Goal: Task Accomplishment & Management: Manage account settings

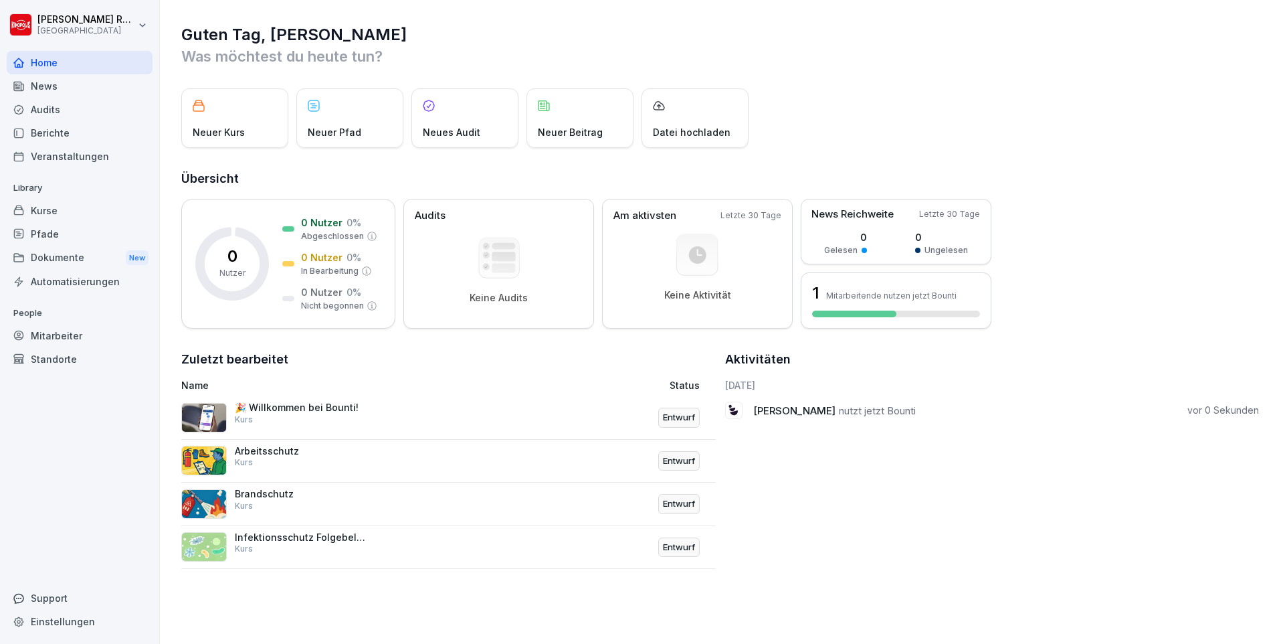
click at [57, 213] on div "Kurse" at bounding box center [80, 210] width 146 height 23
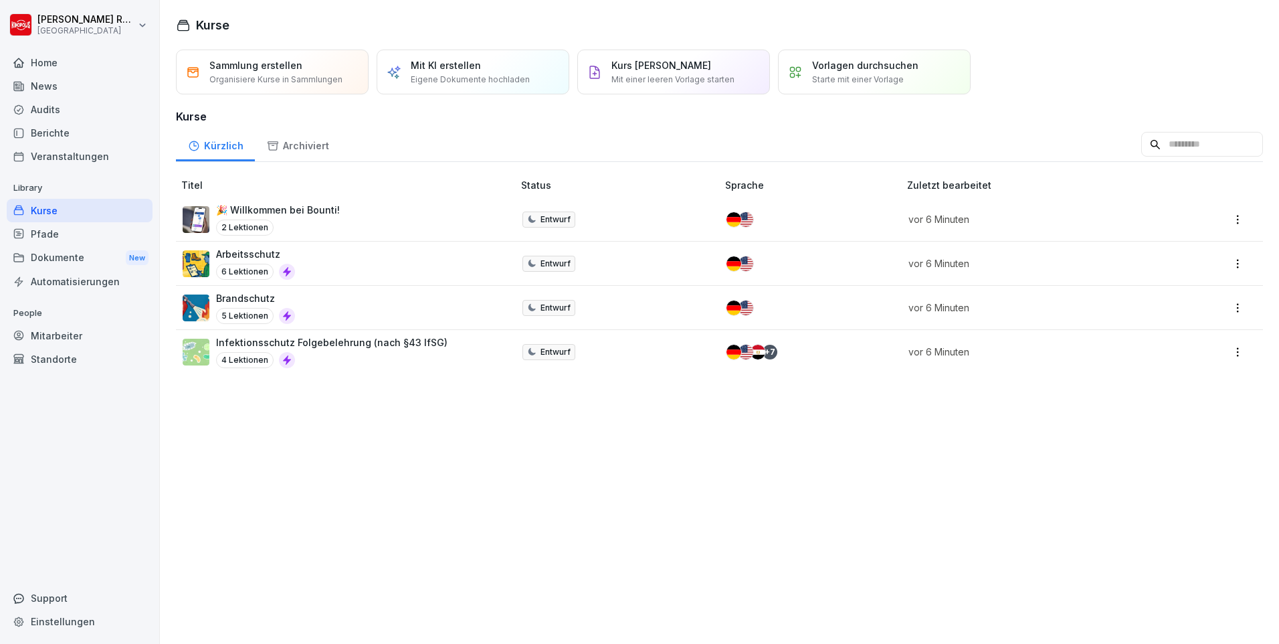
click at [460, 76] on p "Eigene Dokumente hochladen" at bounding box center [470, 80] width 119 height 12
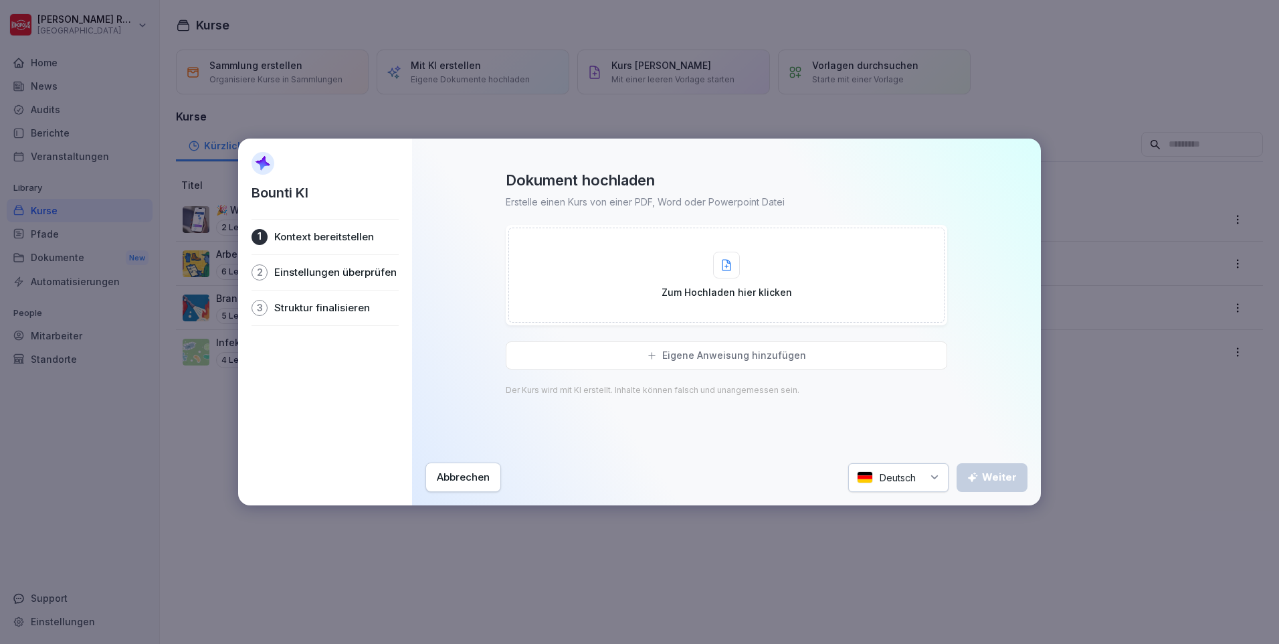
click at [809, 269] on div "Zum Hochladen hier klicken" at bounding box center [727, 275] width 436 height 95
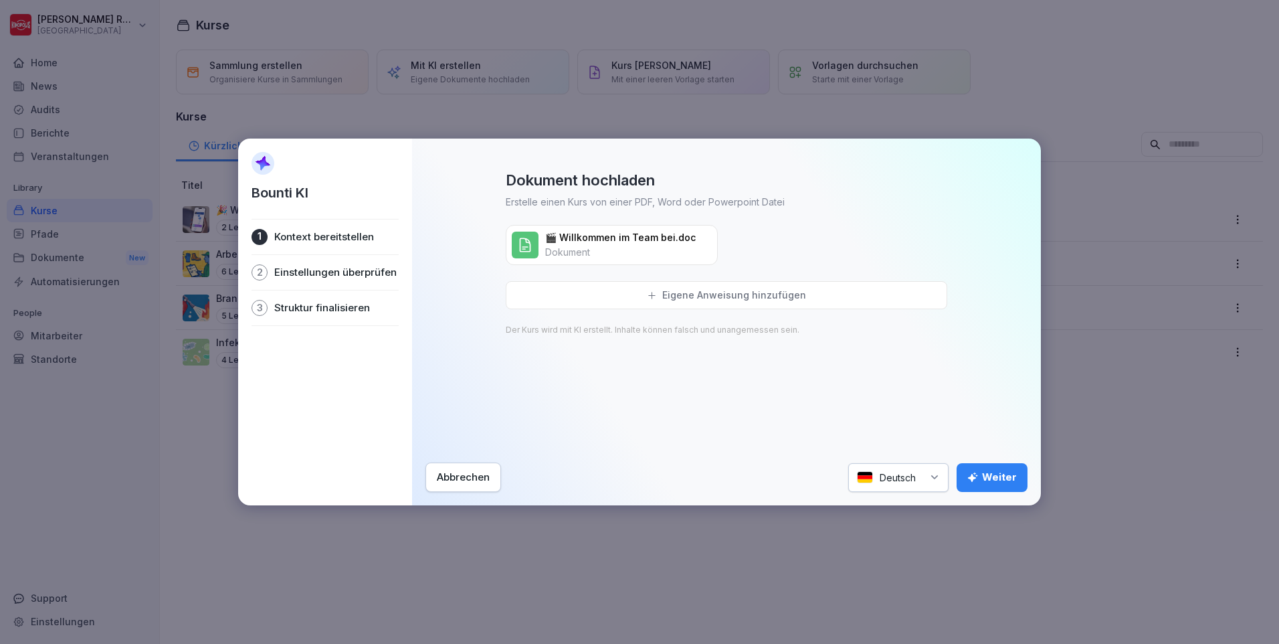
click at [995, 473] on div "Weiter" at bounding box center [993, 477] width 50 height 15
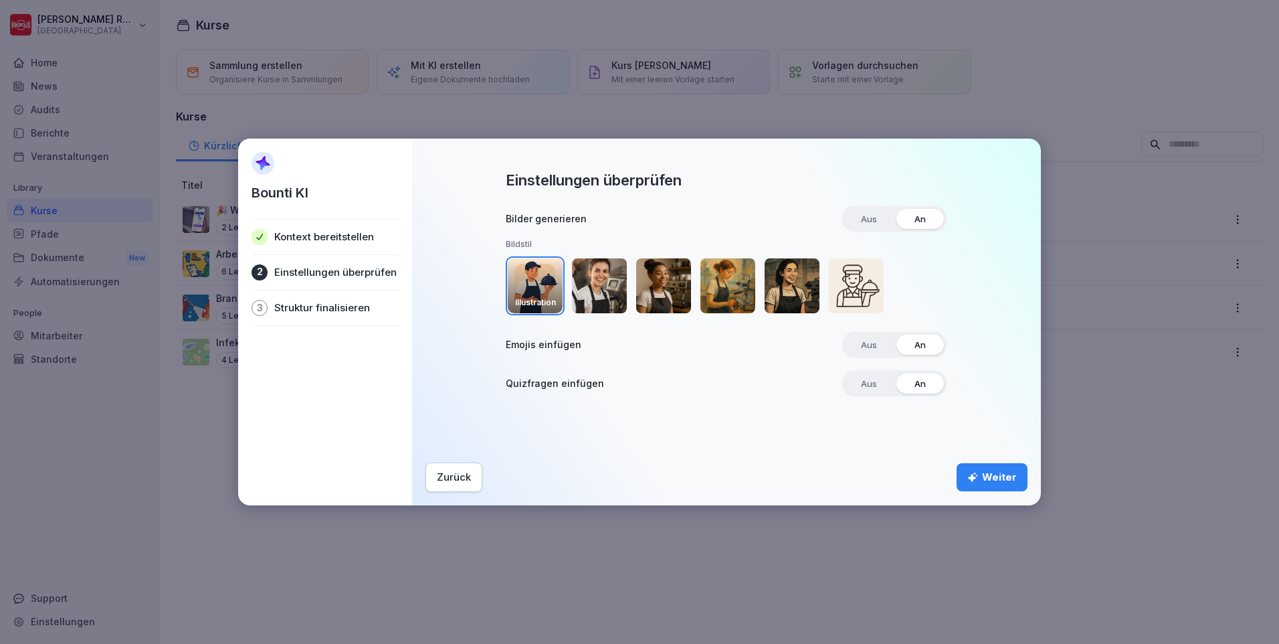
click at [1006, 479] on div "Weiter" at bounding box center [993, 477] width 50 height 15
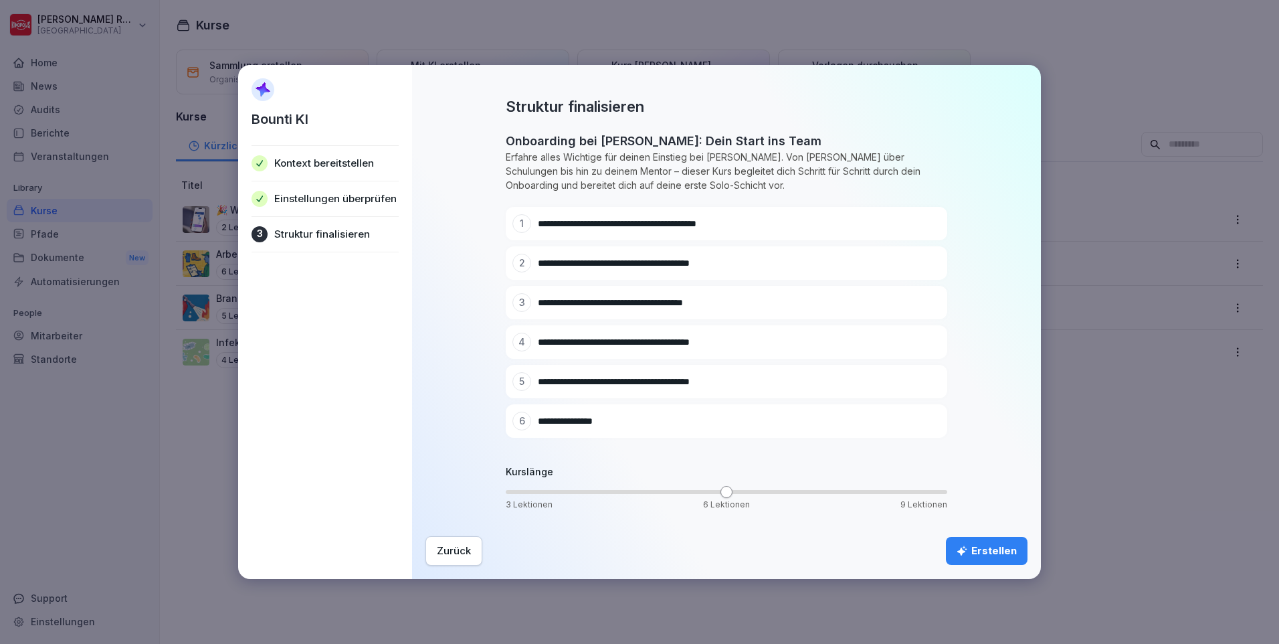
click at [910, 264] on icon at bounding box center [910, 263] width 8 height 8
click at [907, 299] on icon at bounding box center [909, 302] width 9 height 9
click at [996, 554] on div "Erstellen" at bounding box center [987, 550] width 60 height 15
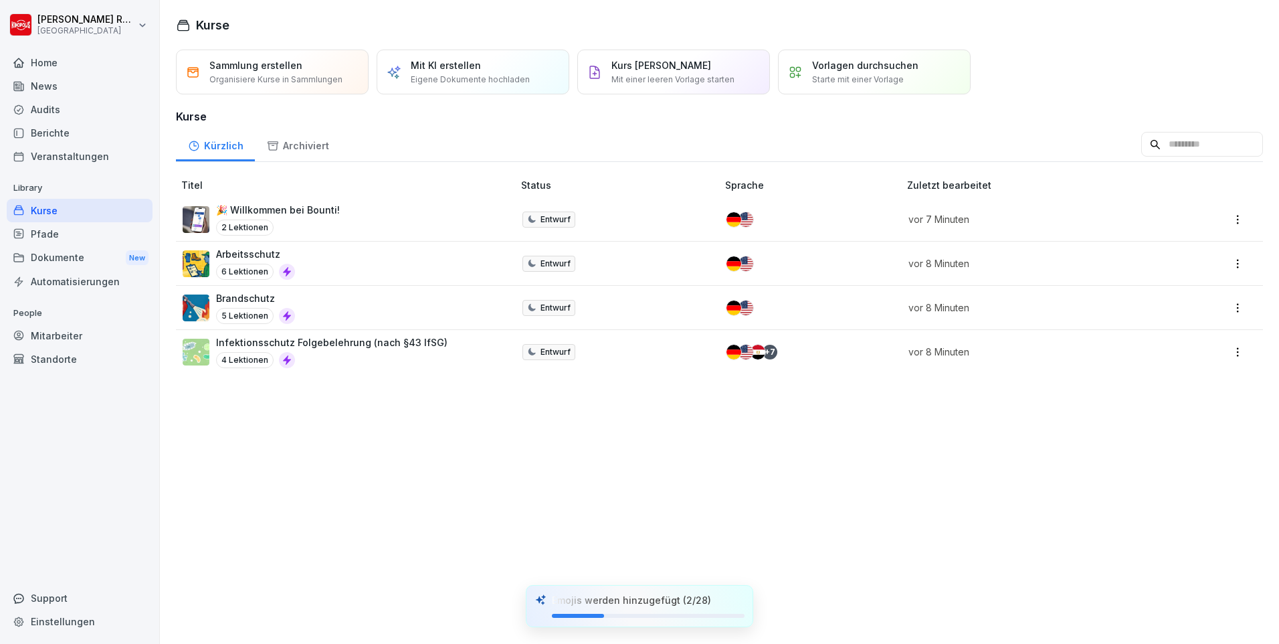
click at [21, 27] on html "[PERSON_NAME] Kinopolis Home News Audits Berichte Veranstaltungen Library Kurse…" at bounding box center [639, 322] width 1279 height 644
click at [74, 61] on div "Einstellungen" at bounding box center [85, 60] width 132 height 25
select select "**"
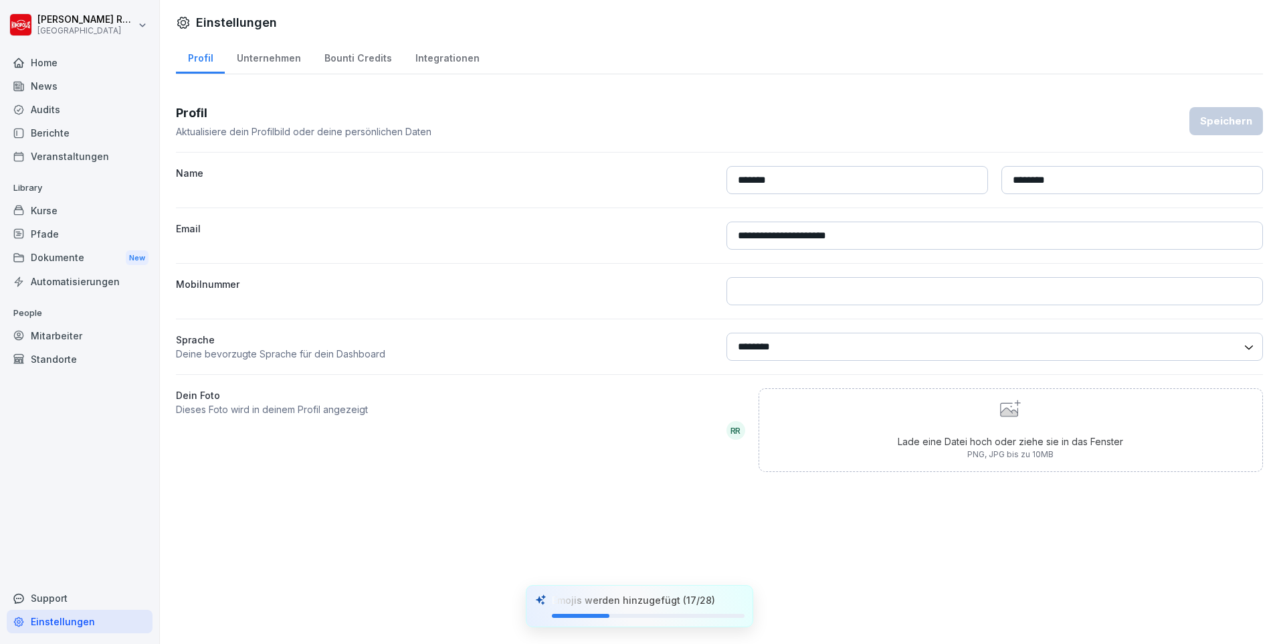
click at [262, 59] on div "Unternehmen" at bounding box center [269, 56] width 88 height 34
select select "**"
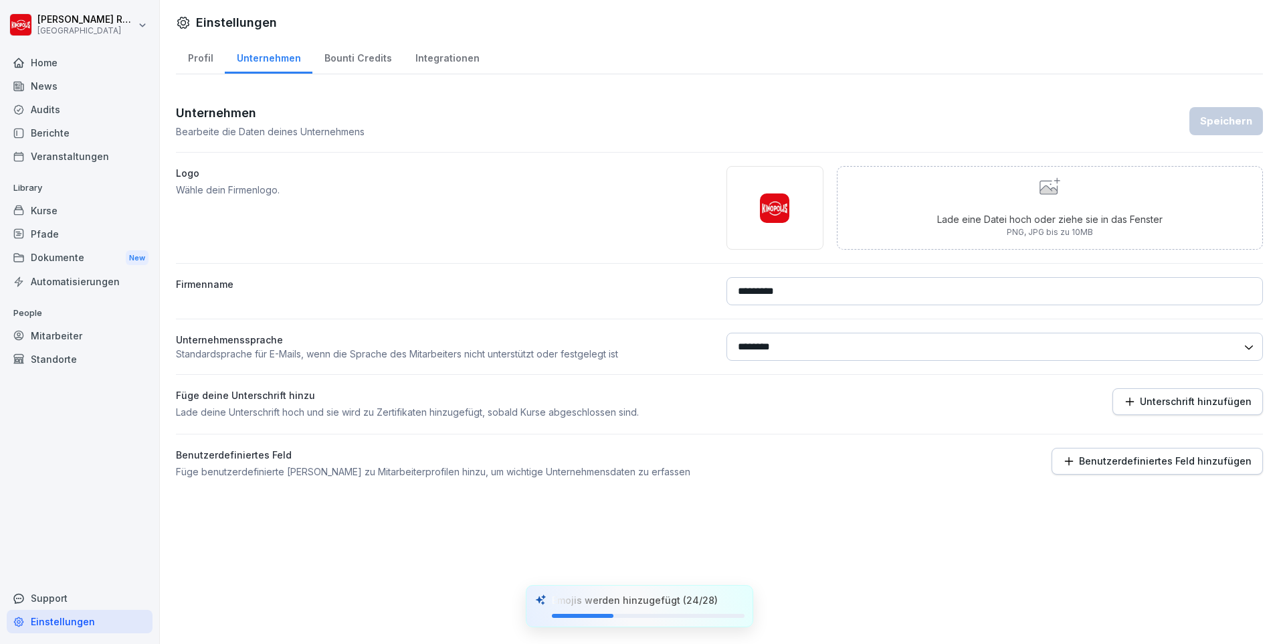
click at [760, 230] on div at bounding box center [776, 208] width 98 height 84
click at [766, 223] on div at bounding box center [776, 208] width 98 height 84
click at [768, 217] on img at bounding box center [774, 207] width 29 height 29
click at [769, 215] on img at bounding box center [774, 207] width 29 height 29
click at [770, 213] on img at bounding box center [774, 207] width 29 height 29
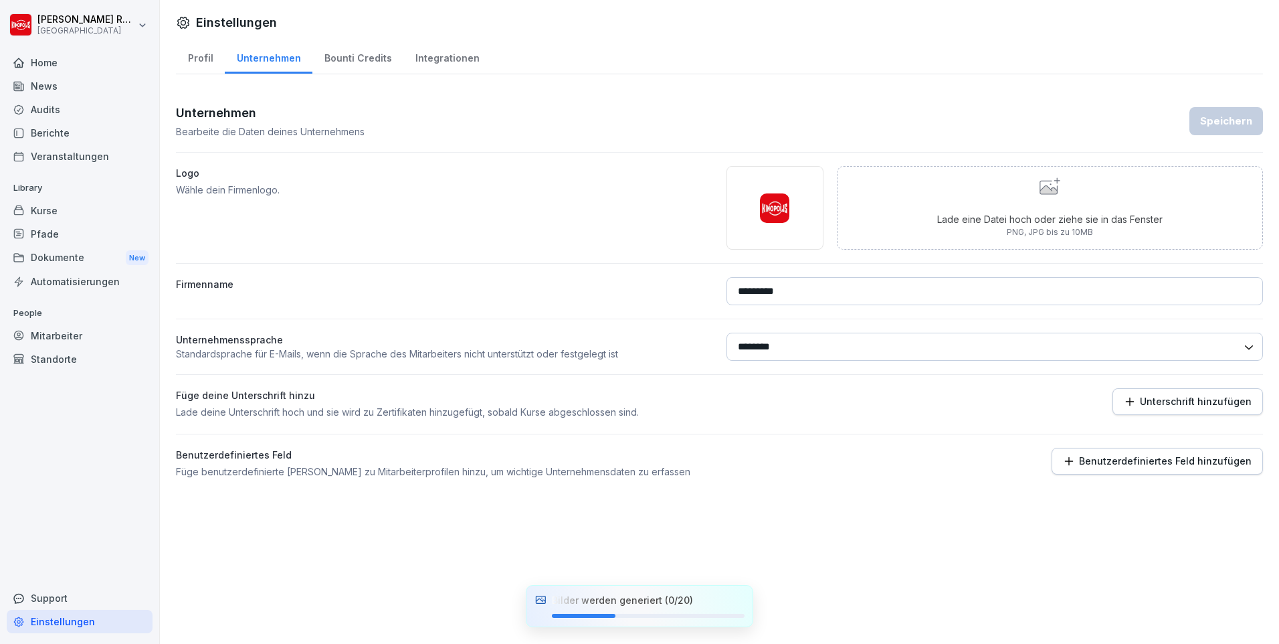
drag, startPoint x: 772, startPoint y: 212, endPoint x: 777, endPoint y: 199, distance: 13.5
click at [774, 211] on img at bounding box center [774, 207] width 29 height 29
click at [777, 199] on img at bounding box center [774, 207] width 29 height 29
click at [776, 199] on img at bounding box center [774, 207] width 29 height 29
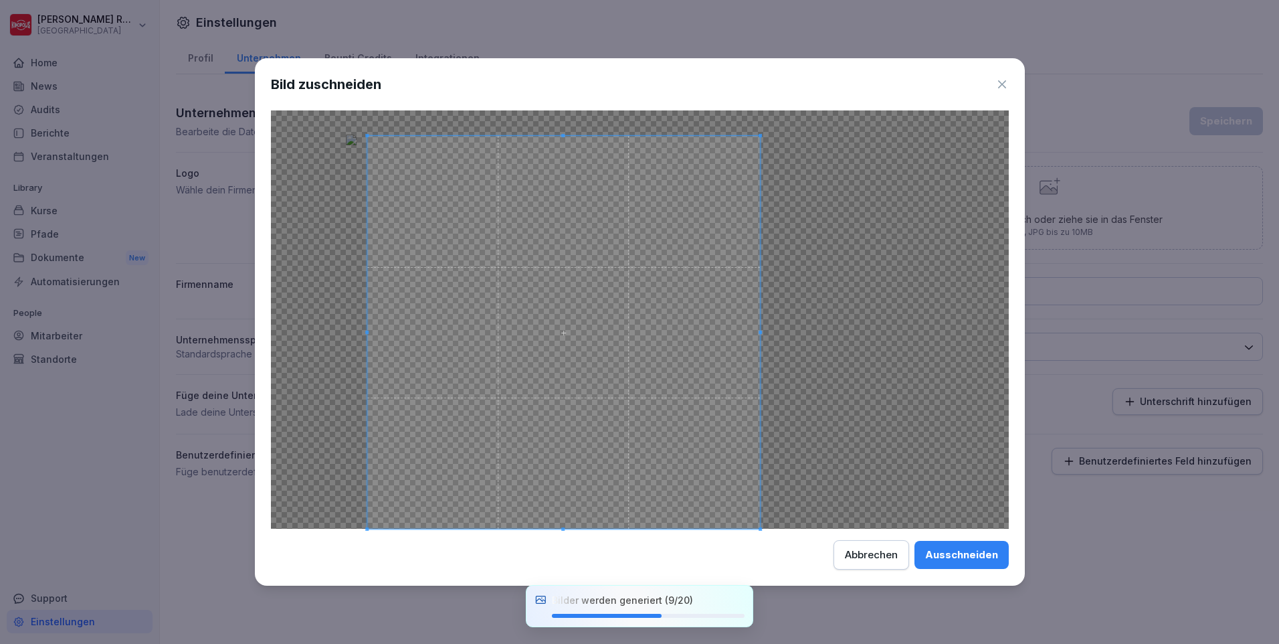
click at [555, 137] on div at bounding box center [563, 332] width 393 height 393
click at [561, 513] on div at bounding box center [563, 324] width 377 height 377
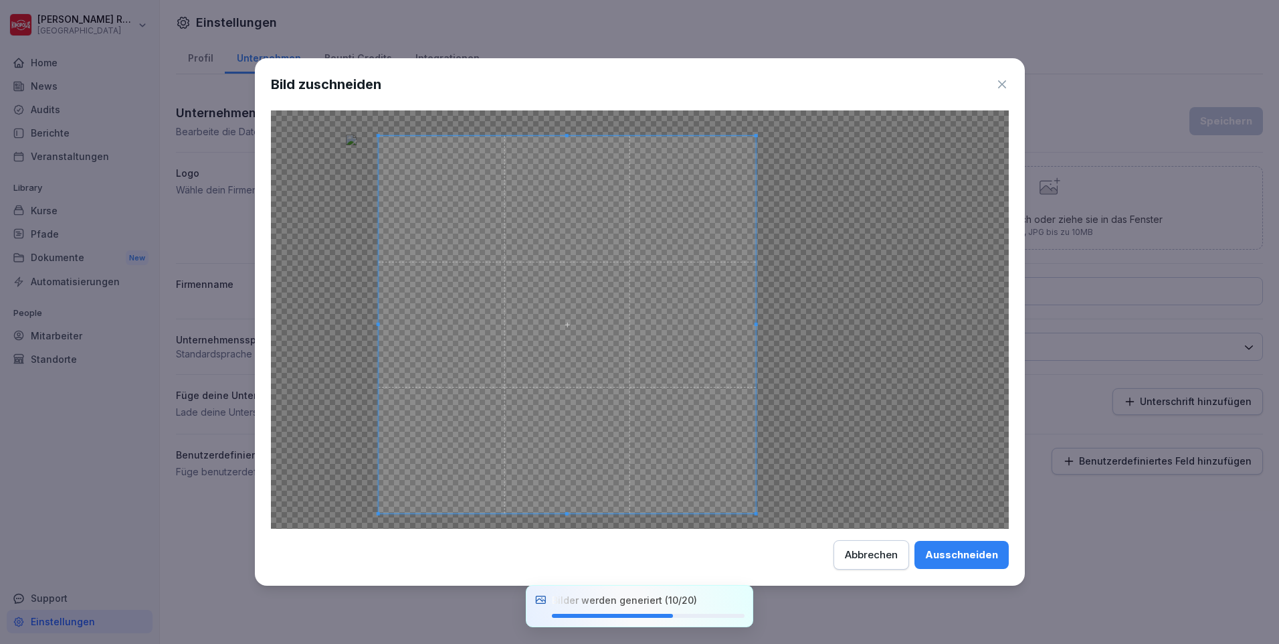
click at [556, 422] on span at bounding box center [566, 324] width 377 height 377
click at [953, 551] on div "Ausschneiden" at bounding box center [961, 554] width 73 height 15
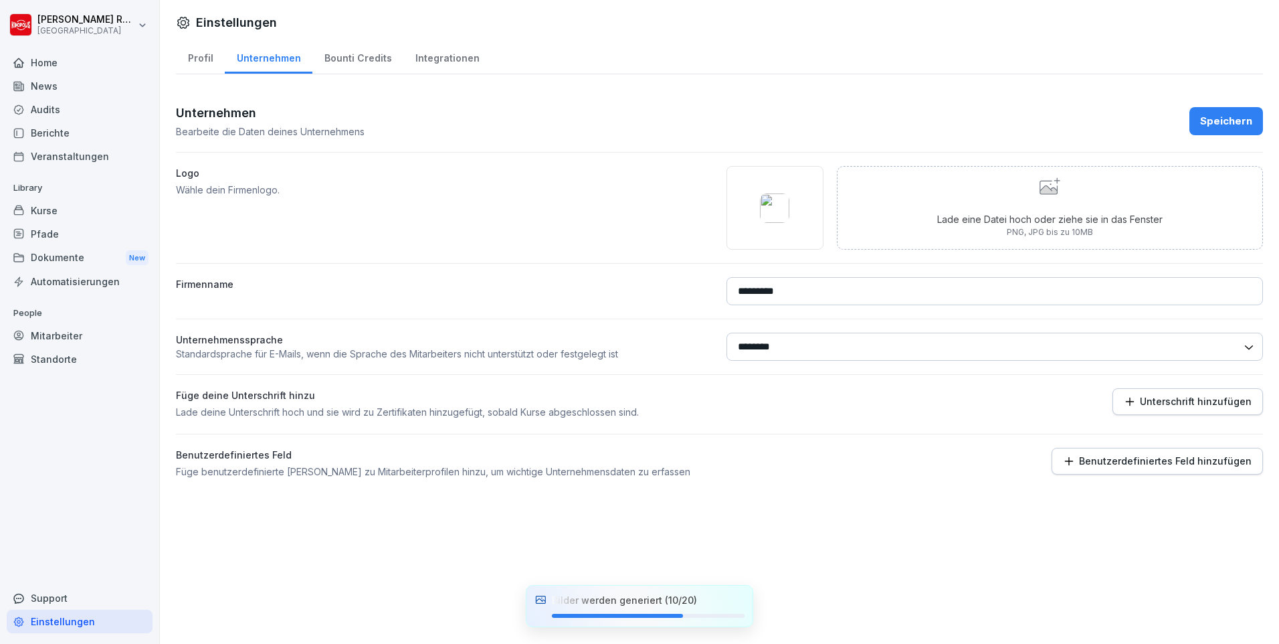
drag, startPoint x: 840, startPoint y: 284, endPoint x: 597, endPoint y: 297, distance: 243.9
click at [597, 297] on div "Firmenname *********" at bounding box center [719, 291] width 1087 height 28
type input "**********"
click at [480, 555] on div "**********" at bounding box center [720, 322] width 1120 height 644
click at [1208, 122] on div "Speichern" at bounding box center [1226, 121] width 52 height 15
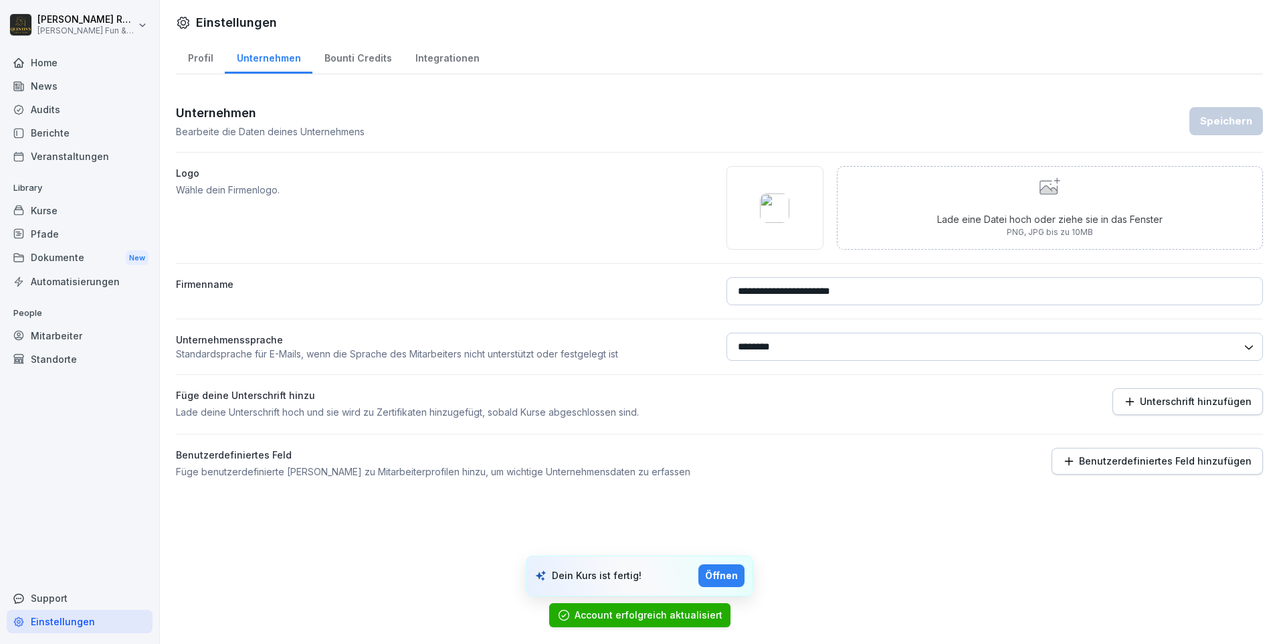
click at [733, 577] on div "Öffnen" at bounding box center [721, 575] width 33 height 15
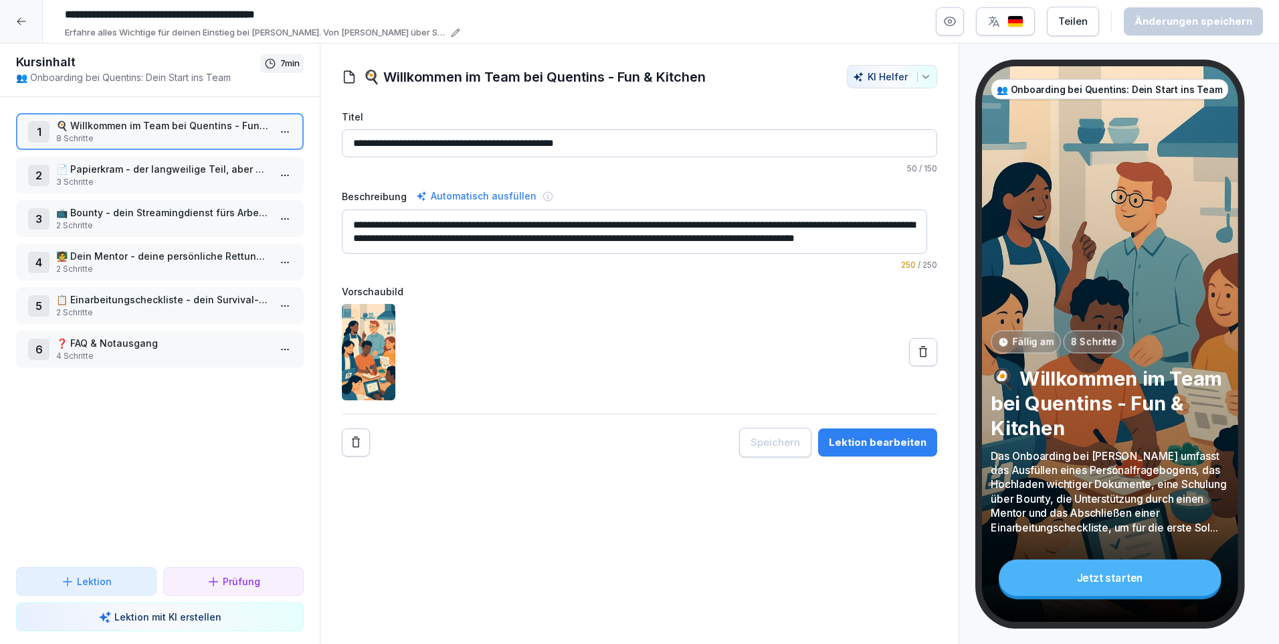
click at [157, 175] on p "📄 Papierkram - der langweilige Teil, aber nötig" at bounding box center [162, 169] width 213 height 14
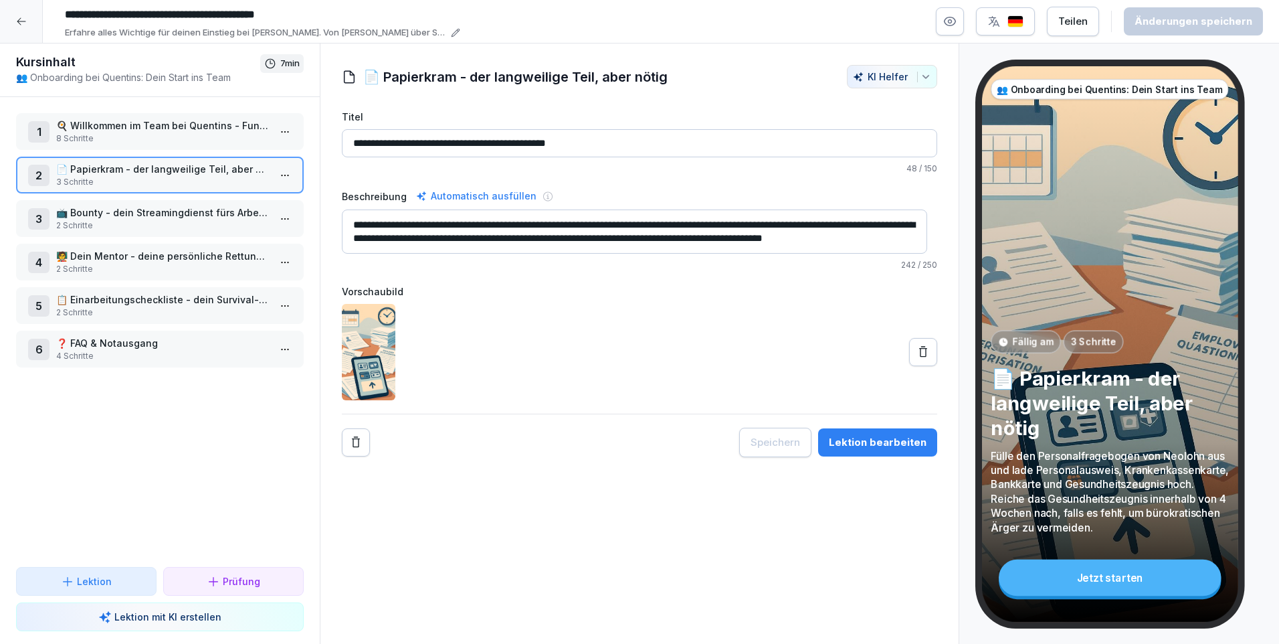
click at [155, 213] on p "📺 Bounty - dein Streamingdienst fürs Arbeiten" at bounding box center [162, 212] width 213 height 14
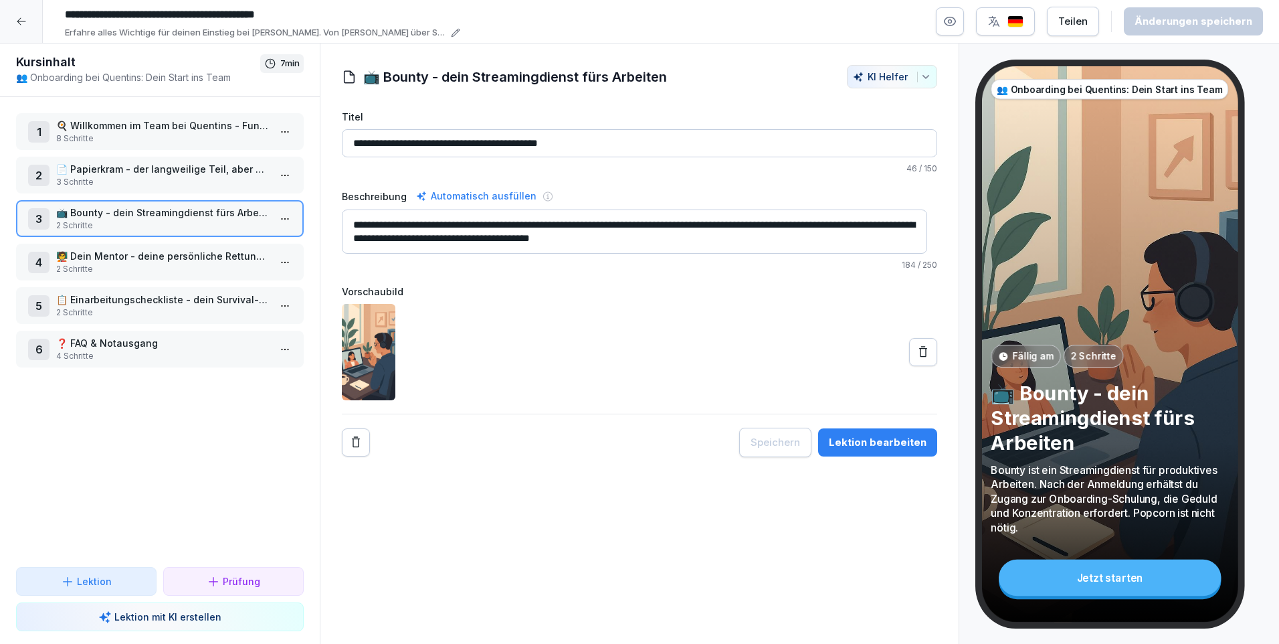
click at [149, 266] on p "2 Schritte" at bounding box center [162, 269] width 213 height 12
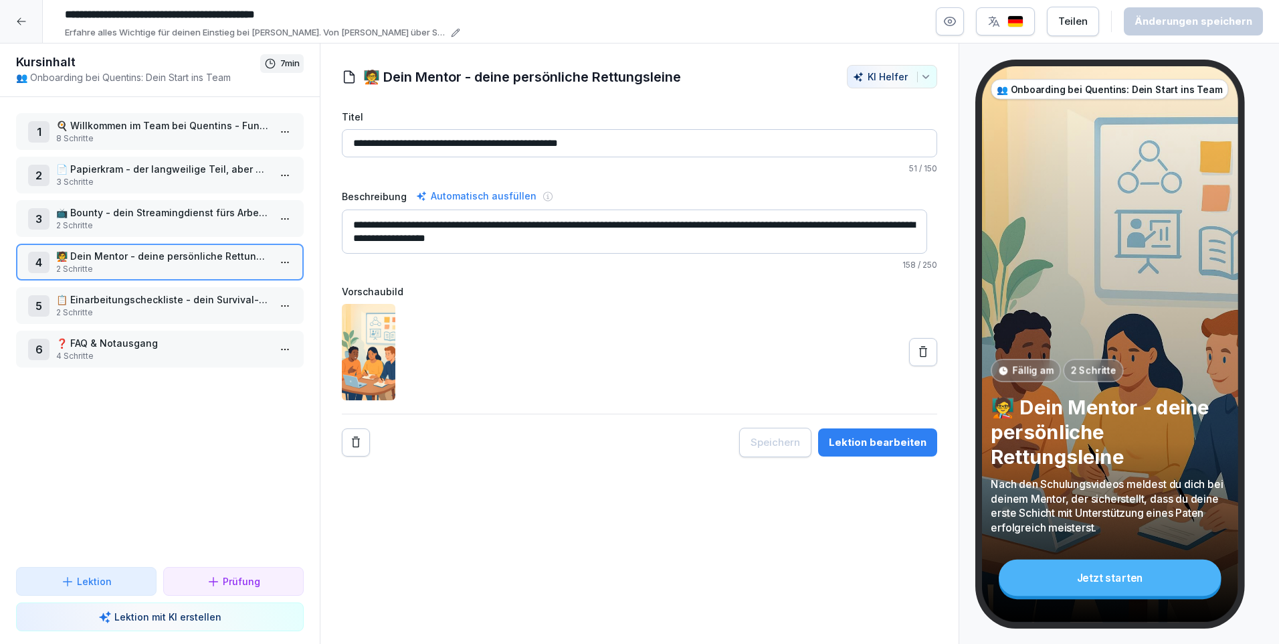
click at [153, 303] on p "📋 Einarbeitungscheckliste - dein Survival-Guide" at bounding box center [162, 299] width 213 height 14
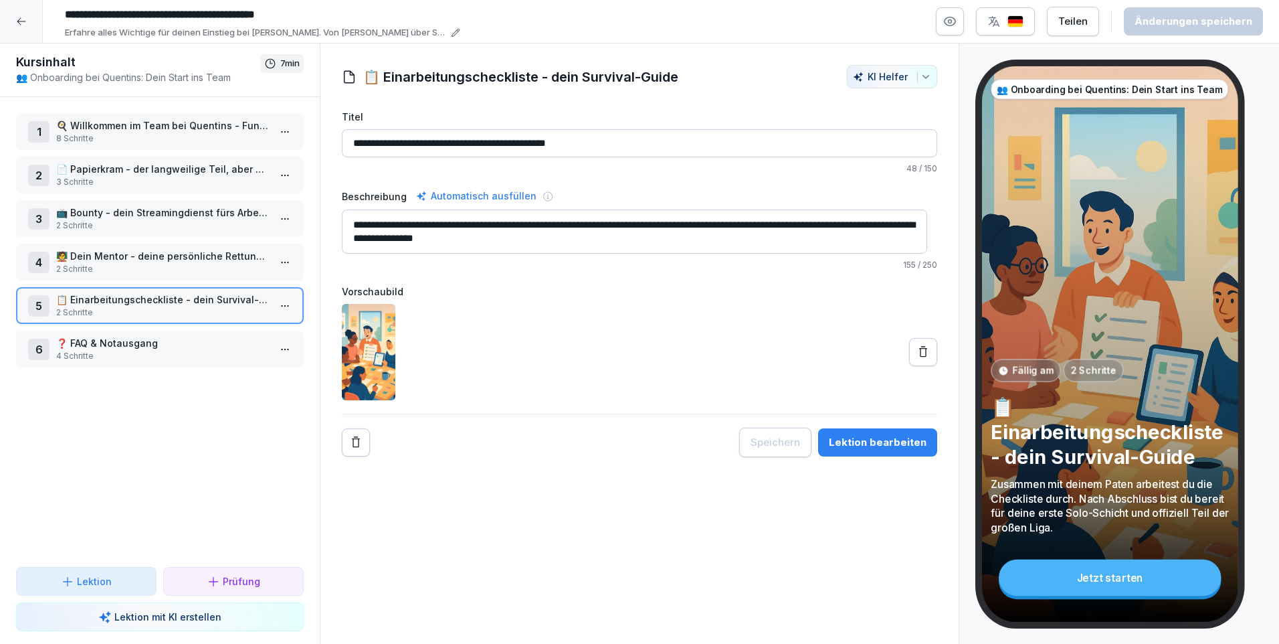
click at [118, 348] on p "❓ FAQ & Notausgang" at bounding box center [162, 343] width 213 height 14
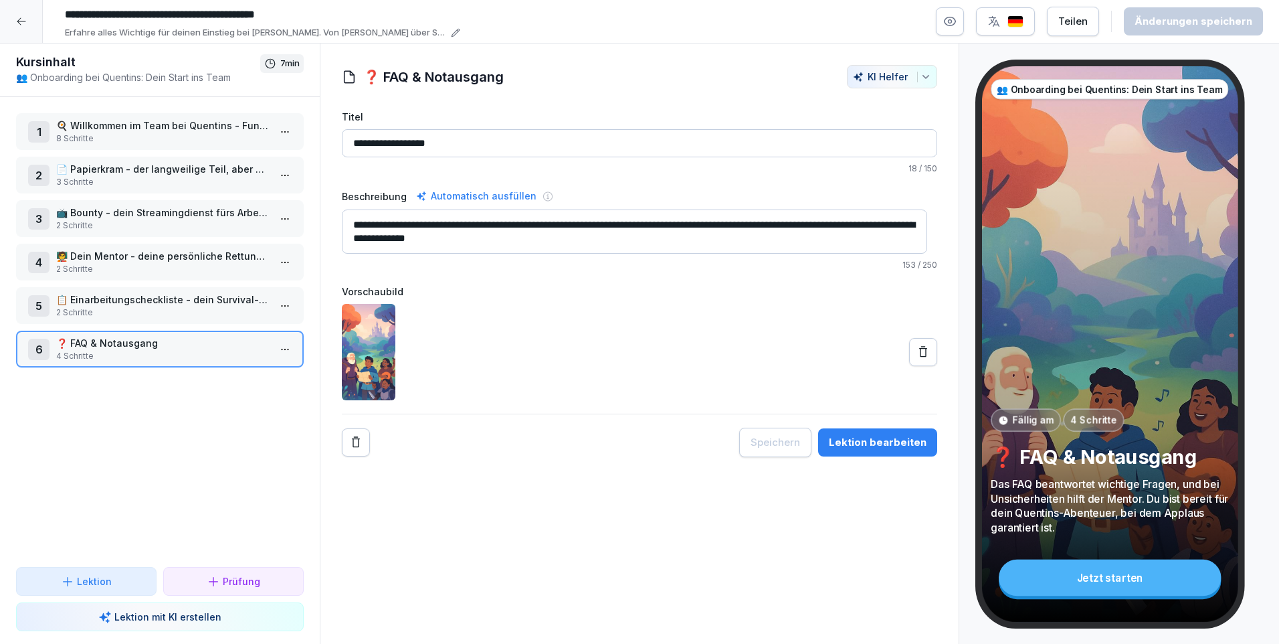
click at [180, 352] on p "4 Schritte" at bounding box center [162, 356] width 213 height 12
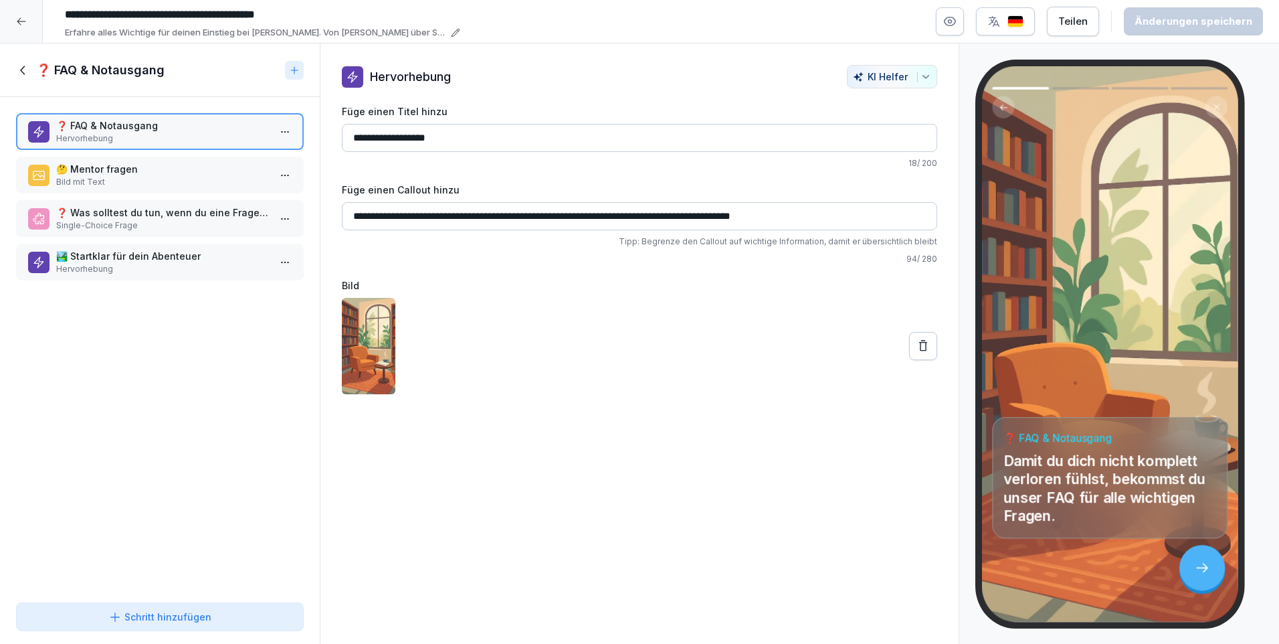
click at [179, 169] on p "🤔 Mentor fragen" at bounding box center [162, 169] width 213 height 14
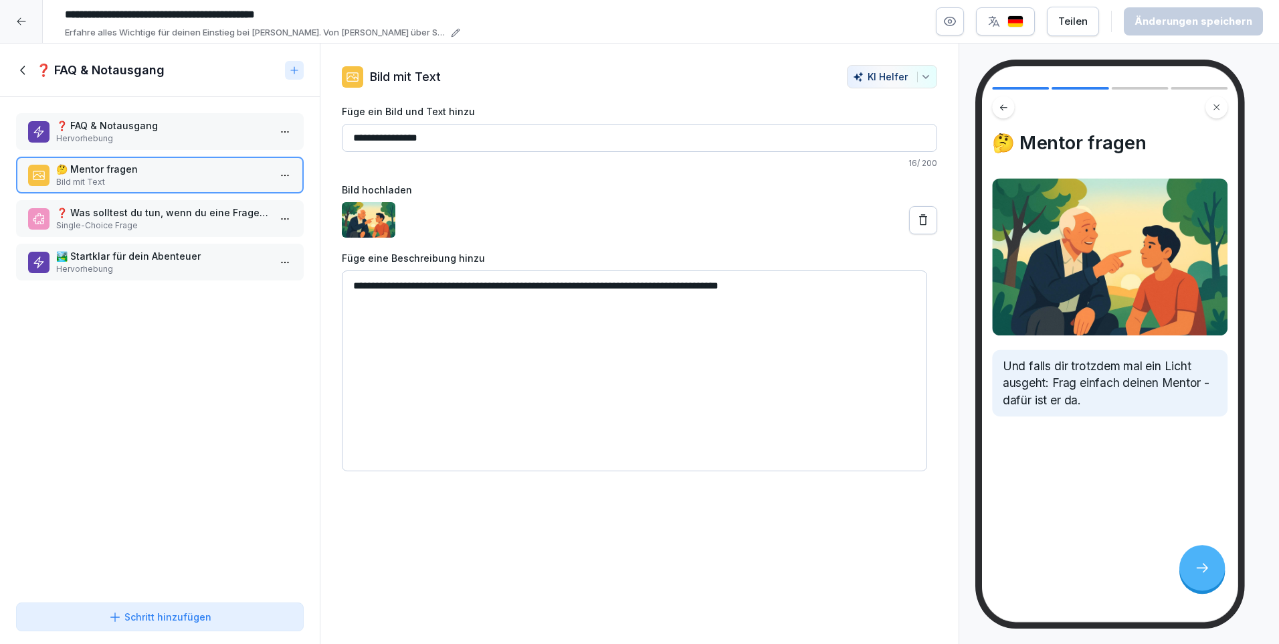
click at [110, 219] on p "❓ Was solltest du tun, wenn du eine Frage hast, die nicht im FAQ beantwortet wi…" at bounding box center [162, 212] width 213 height 14
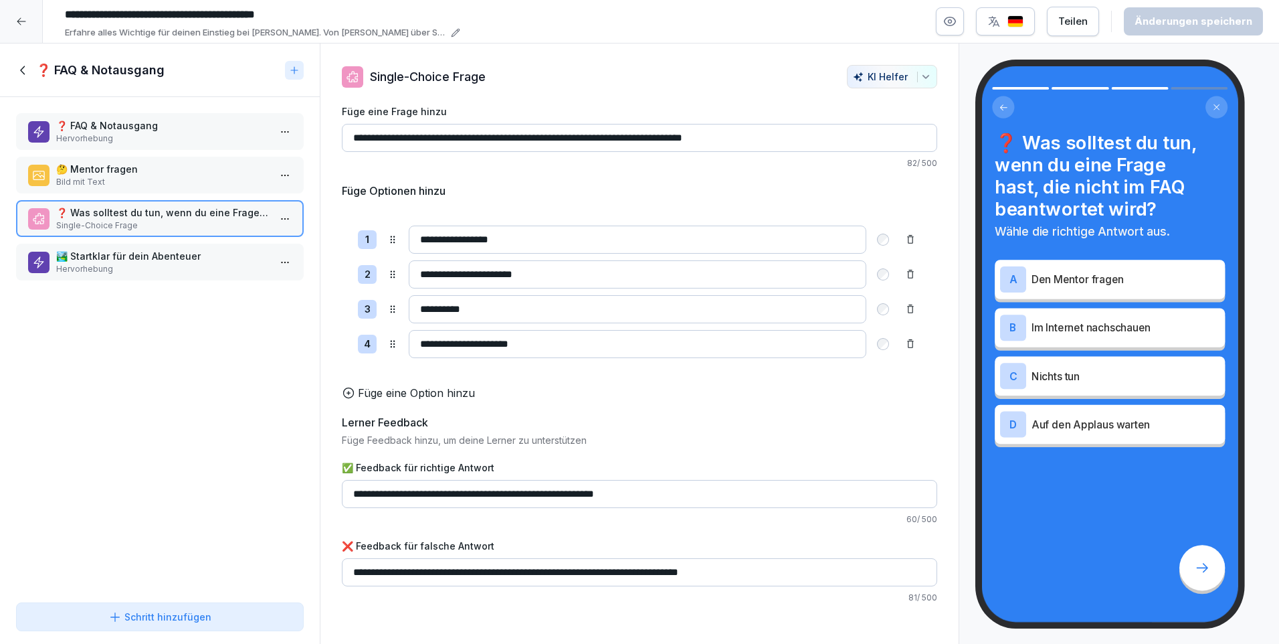
click at [151, 260] on p "🏞️ Startklar für dein Abenteuer" at bounding box center [162, 256] width 213 height 14
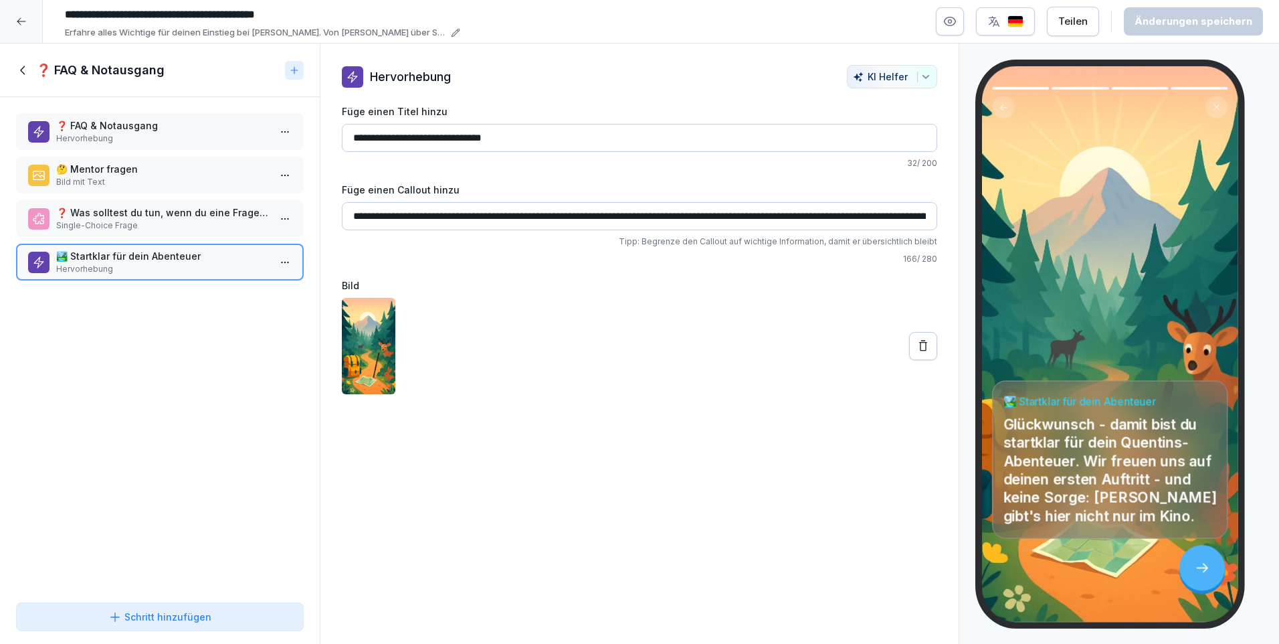
click at [21, 74] on icon at bounding box center [23, 70] width 15 height 15
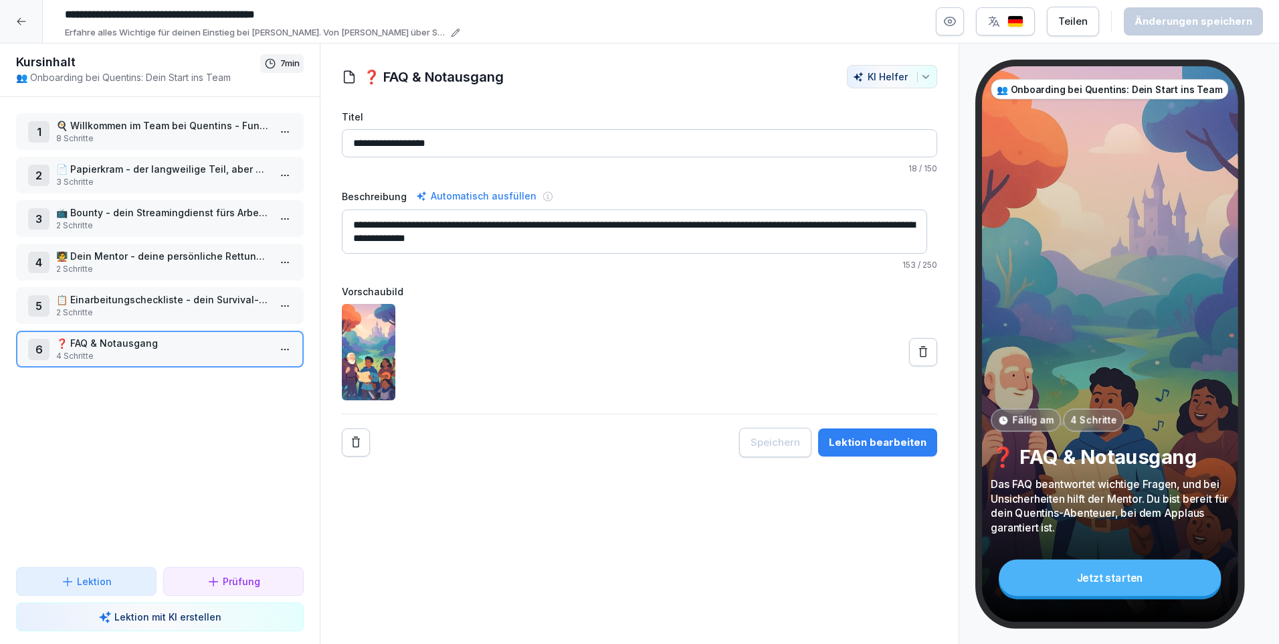
click at [192, 215] on p "📺 Bounty - dein Streamingdienst fürs Arbeiten" at bounding box center [162, 212] width 213 height 14
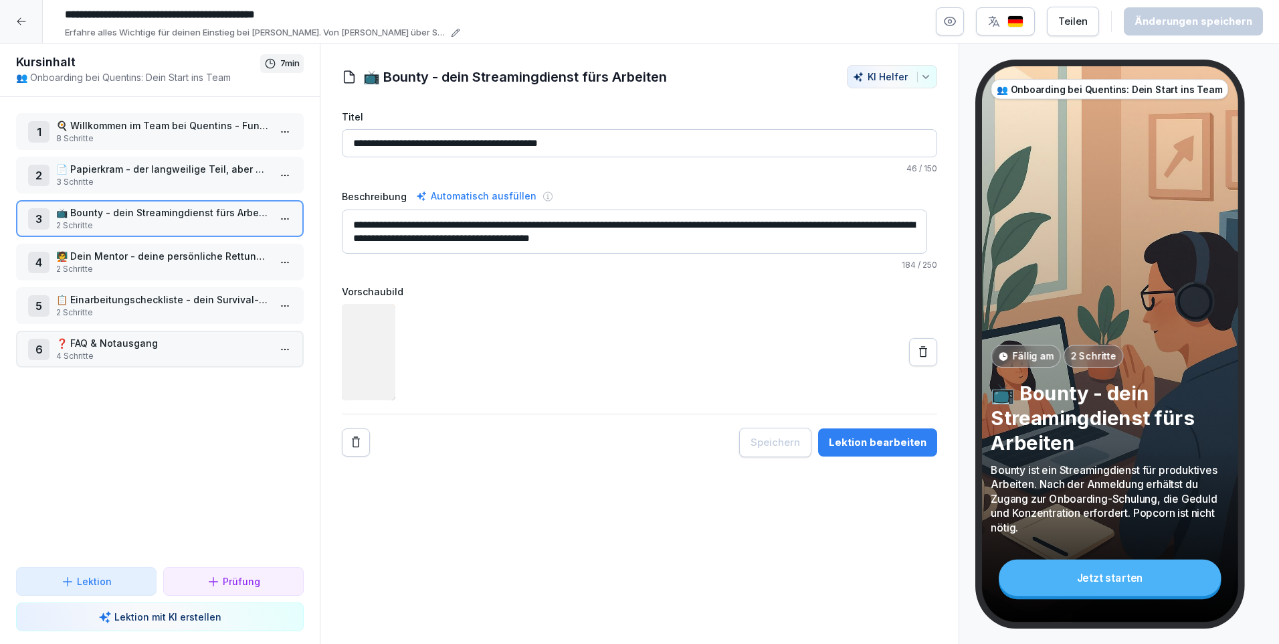
click at [181, 175] on p "📄 Papierkram - der langweilige Teil, aber nötig" at bounding box center [162, 169] width 213 height 14
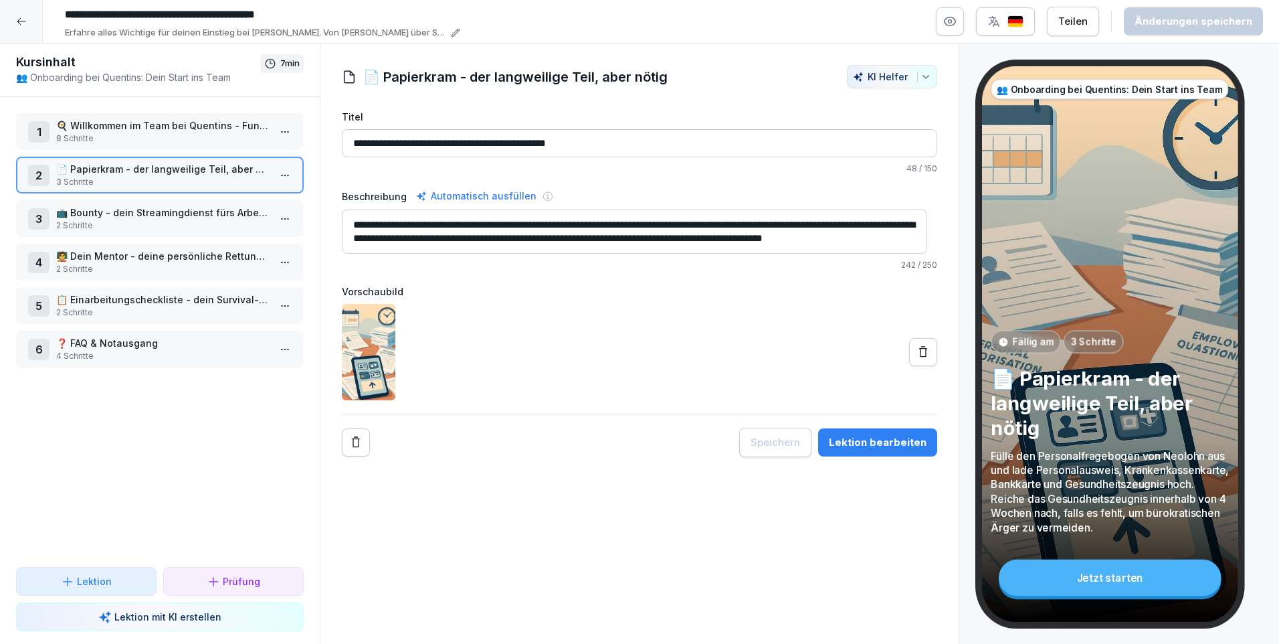
click at [202, 241] on div "1 🍳 Willkommen im Team bei Quentins - Fun & Kitchen 8 Schritte 2 📄 Papierkram -…" at bounding box center [160, 332] width 320 height 470
drag, startPoint x: 215, startPoint y: 298, endPoint x: 209, endPoint y: 274, distance: 25.6
click at [215, 299] on p "📋 Einarbeitungscheckliste - dein Survival-Guide" at bounding box center [162, 299] width 213 height 14
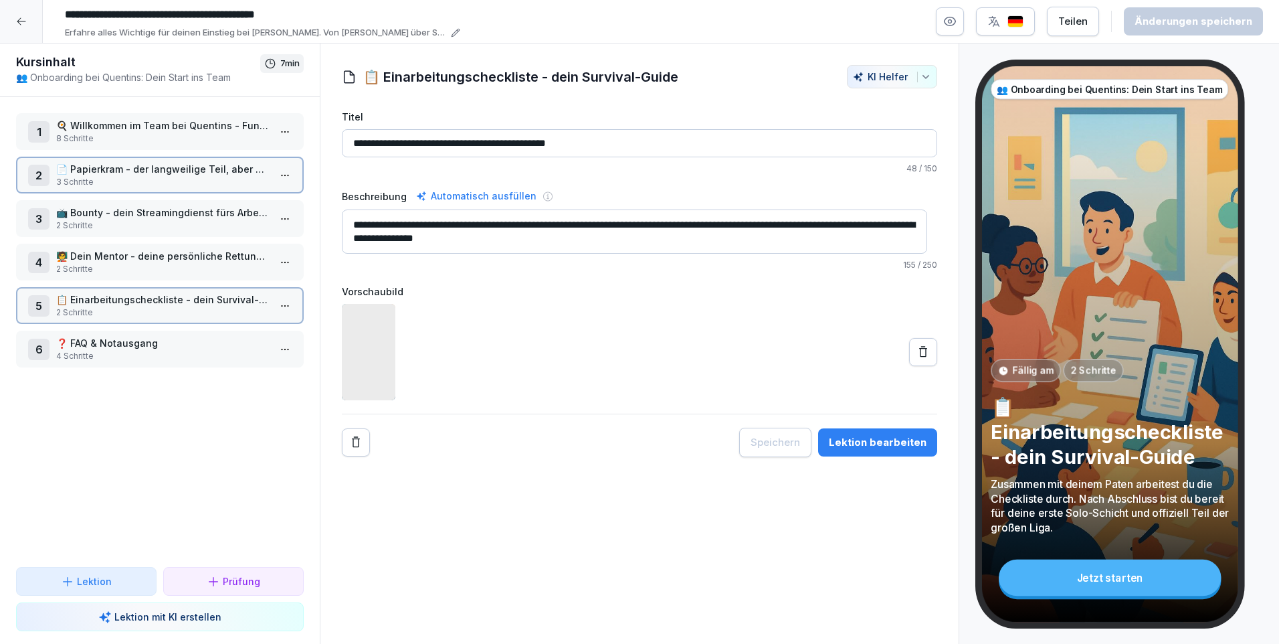
click at [207, 259] on p "🧑‍🏫 Dein Mentor - deine persönliche Rettungsleine" at bounding box center [162, 256] width 213 height 14
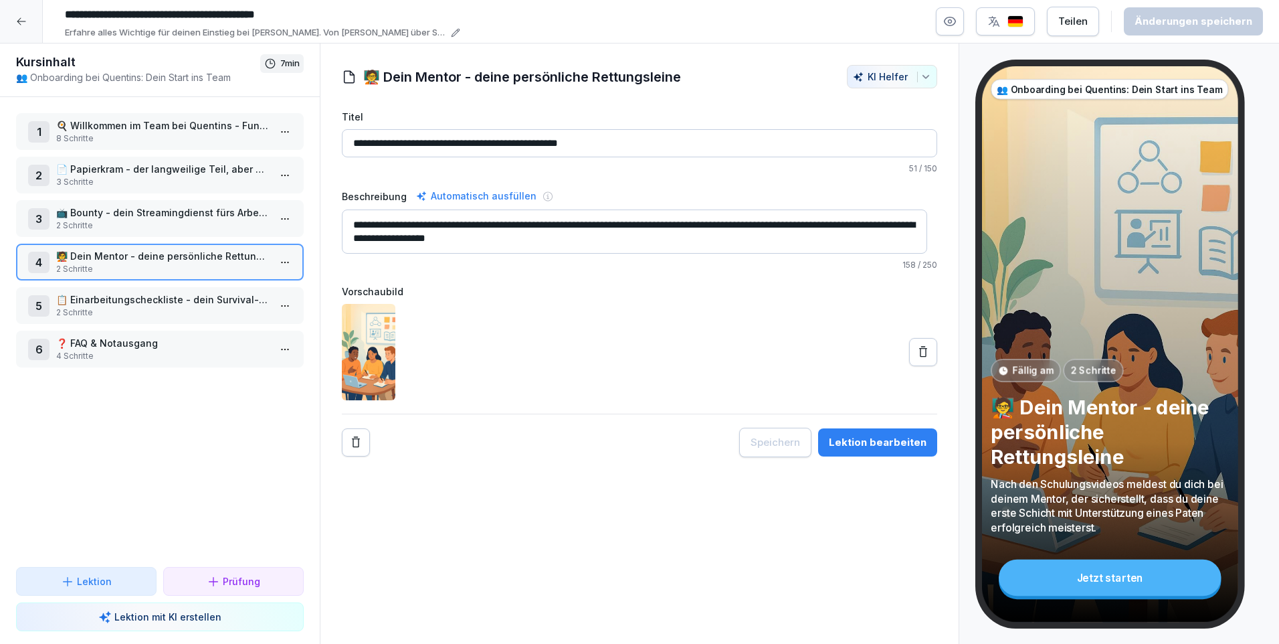
click at [23, 27] on div at bounding box center [21, 21] width 43 height 43
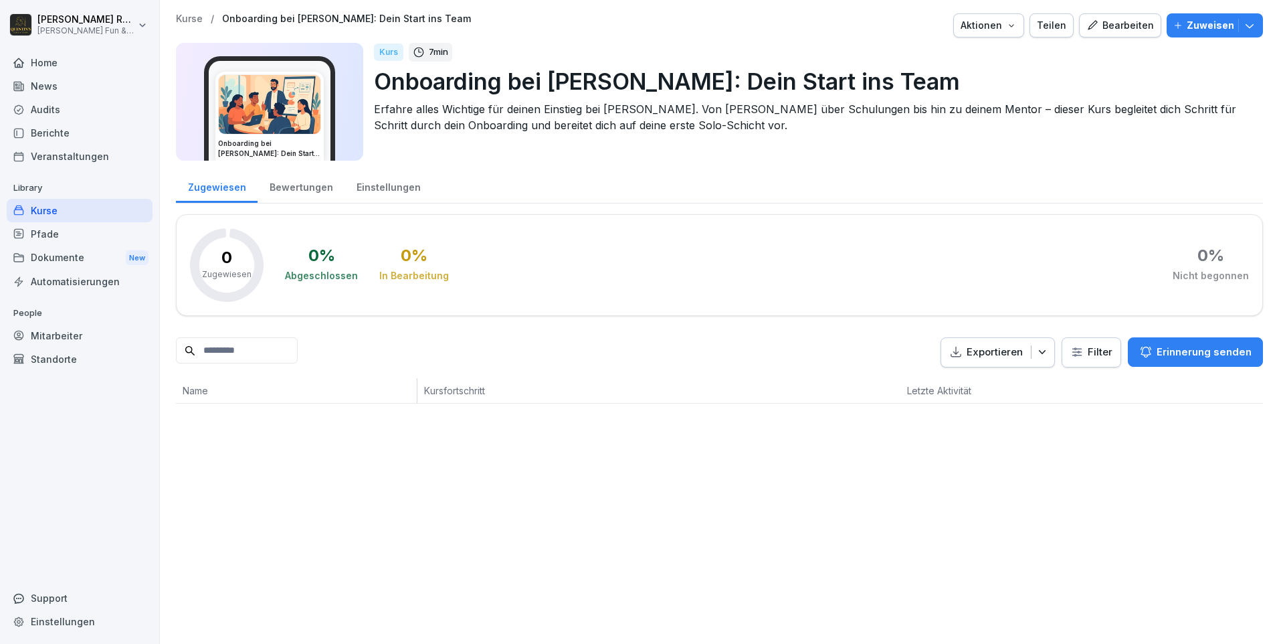
click at [86, 205] on div "Kurse" at bounding box center [80, 210] width 146 height 23
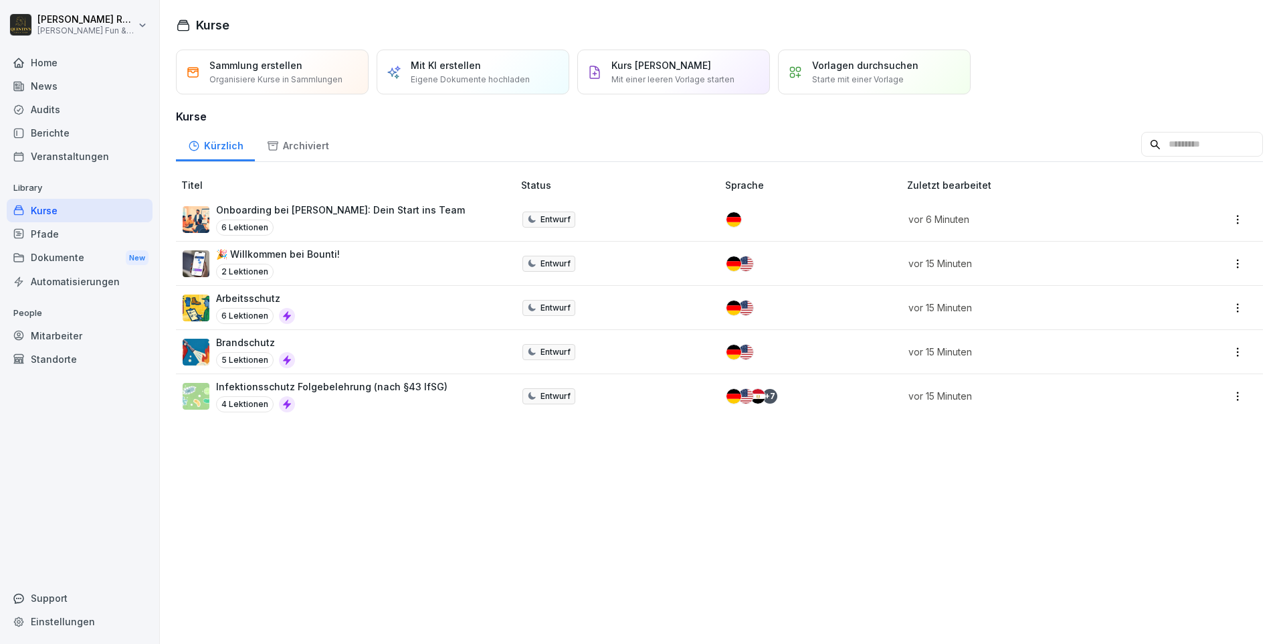
click at [88, 238] on div "Pfade" at bounding box center [80, 233] width 146 height 23
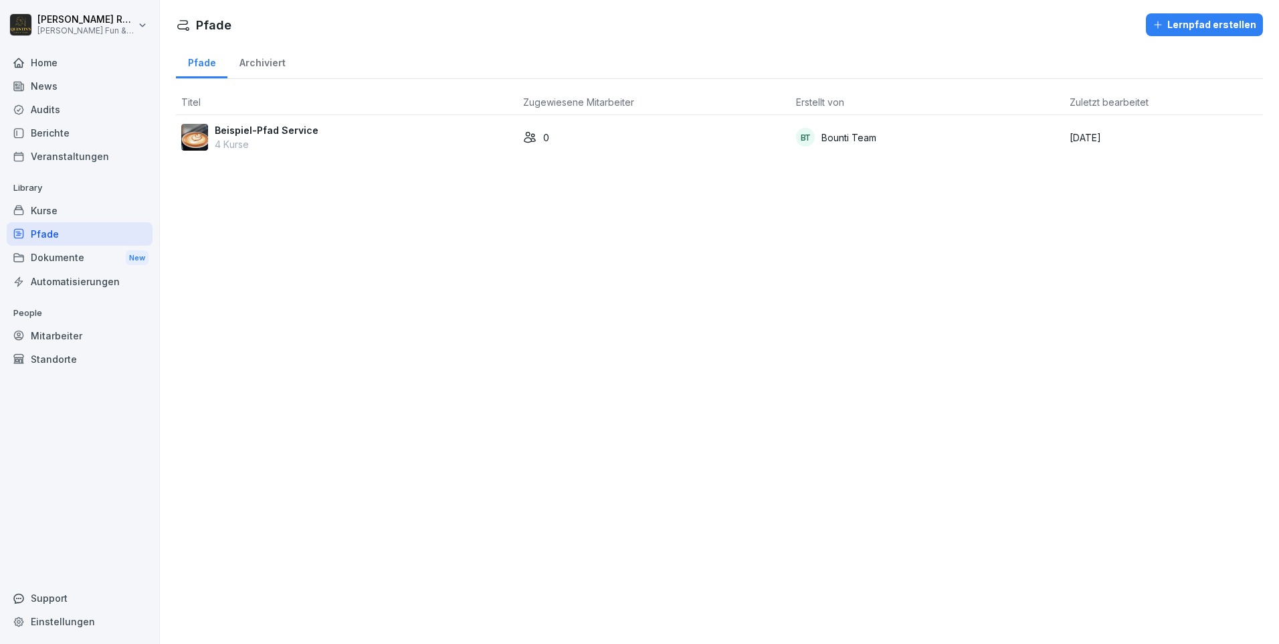
click at [1182, 27] on div "Lernpfad erstellen" at bounding box center [1205, 24] width 104 height 15
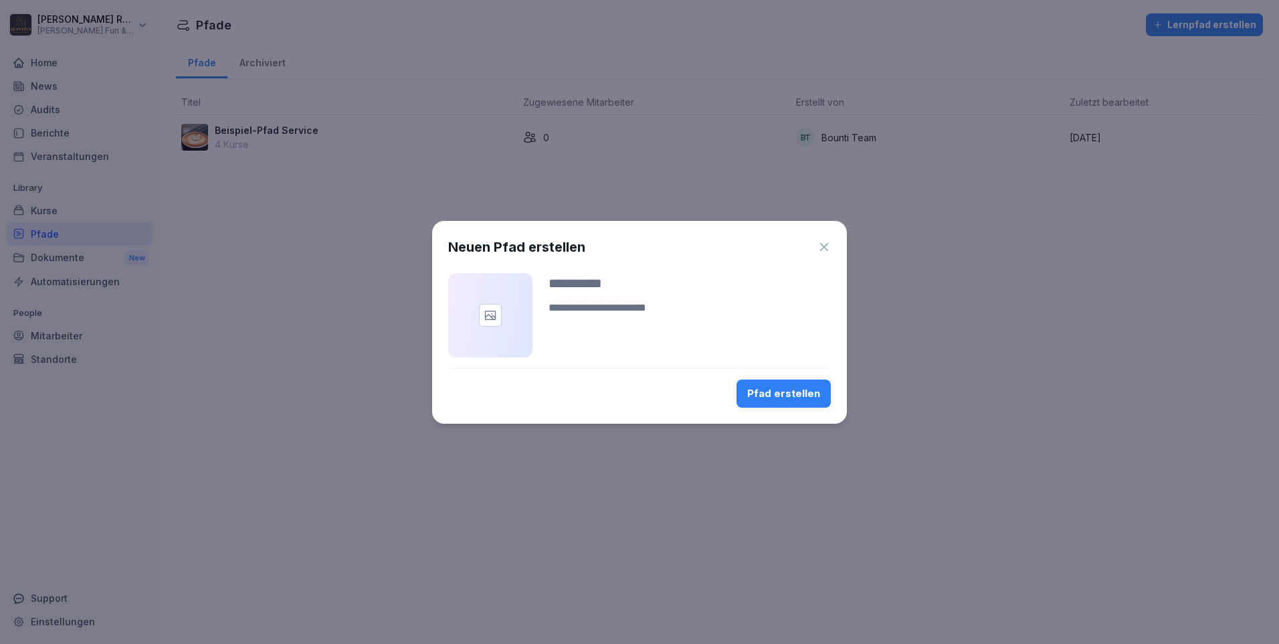
click at [635, 318] on textarea at bounding box center [690, 316] width 282 height 32
click at [618, 285] on input at bounding box center [690, 283] width 282 height 20
type input "**********"
click at [636, 318] on textarea at bounding box center [690, 316] width 282 height 32
type textarea "**********"
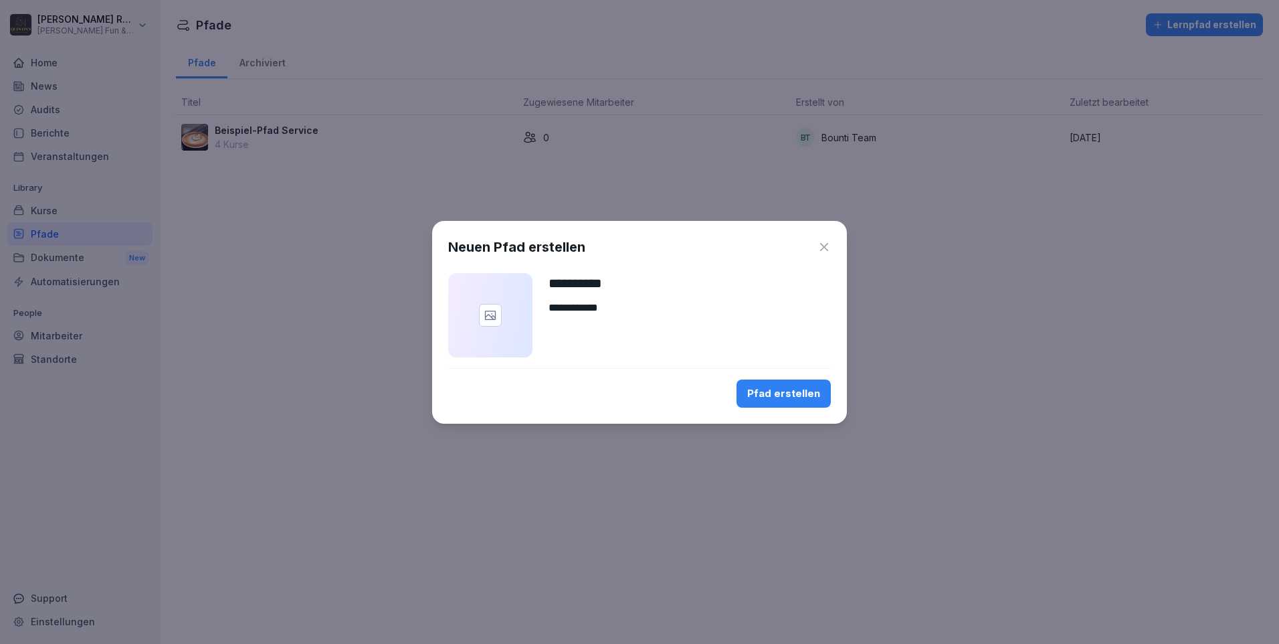
click at [789, 403] on button "Pfad erstellen" at bounding box center [784, 393] width 94 height 28
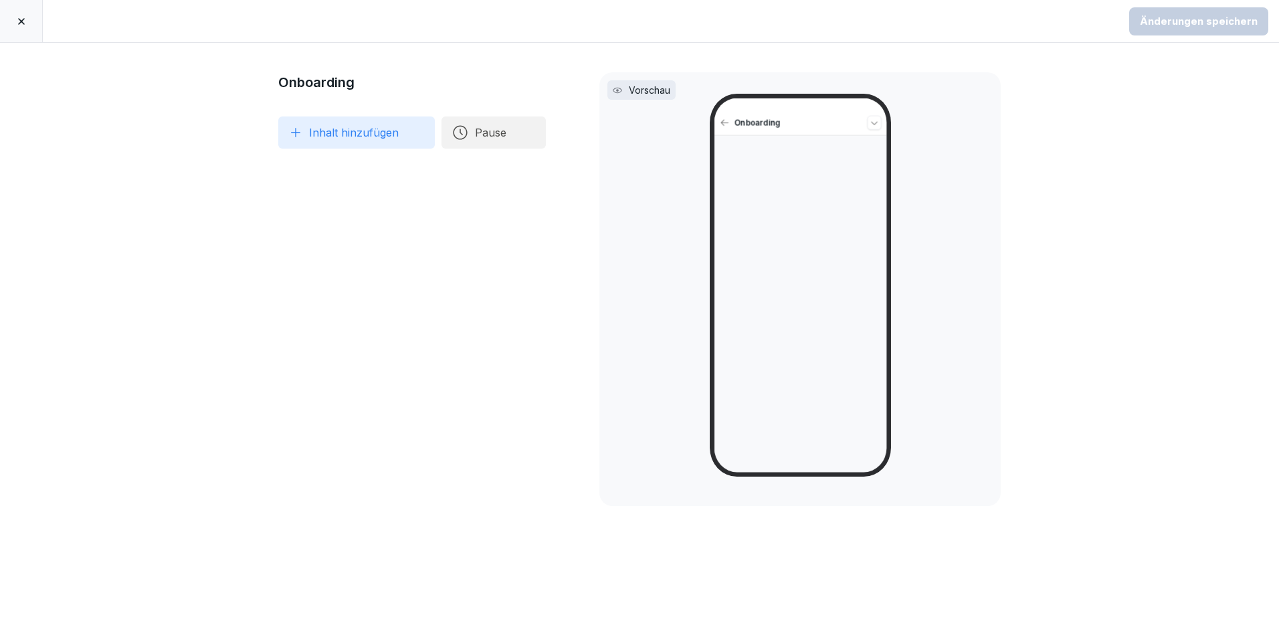
click at [367, 141] on button "Inhalt hinzufügen" at bounding box center [356, 132] width 157 height 32
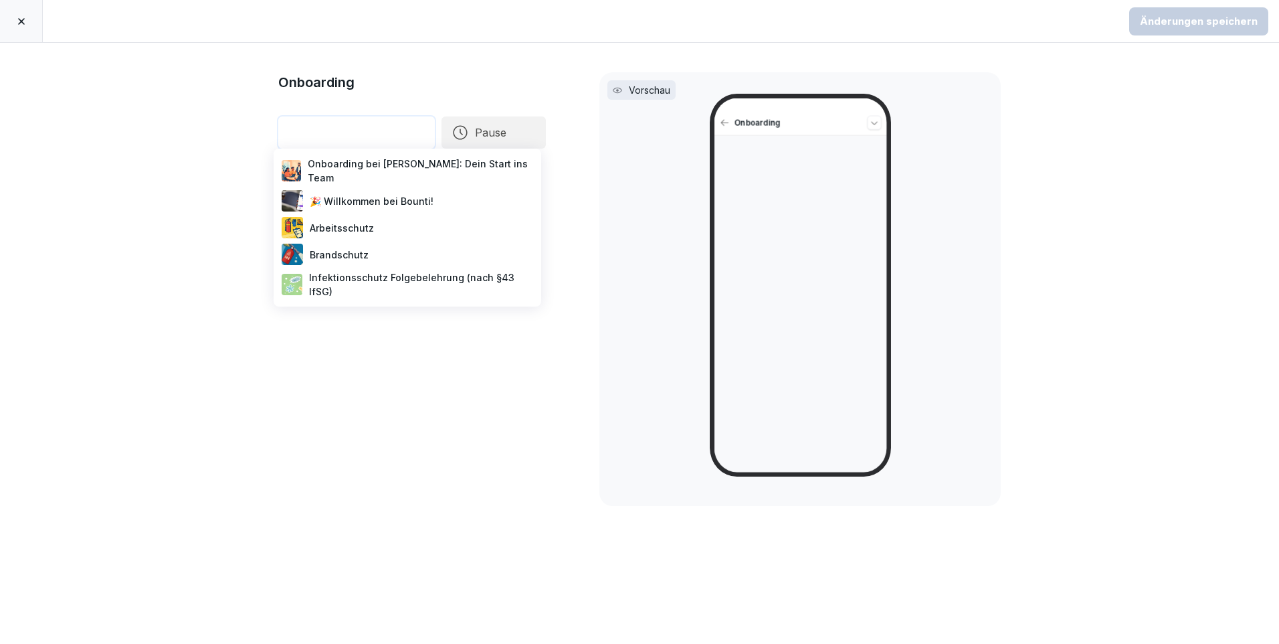
click at [396, 165] on div "Onboarding bei [PERSON_NAME]: Dein Start ins Team" at bounding box center [407, 170] width 257 height 33
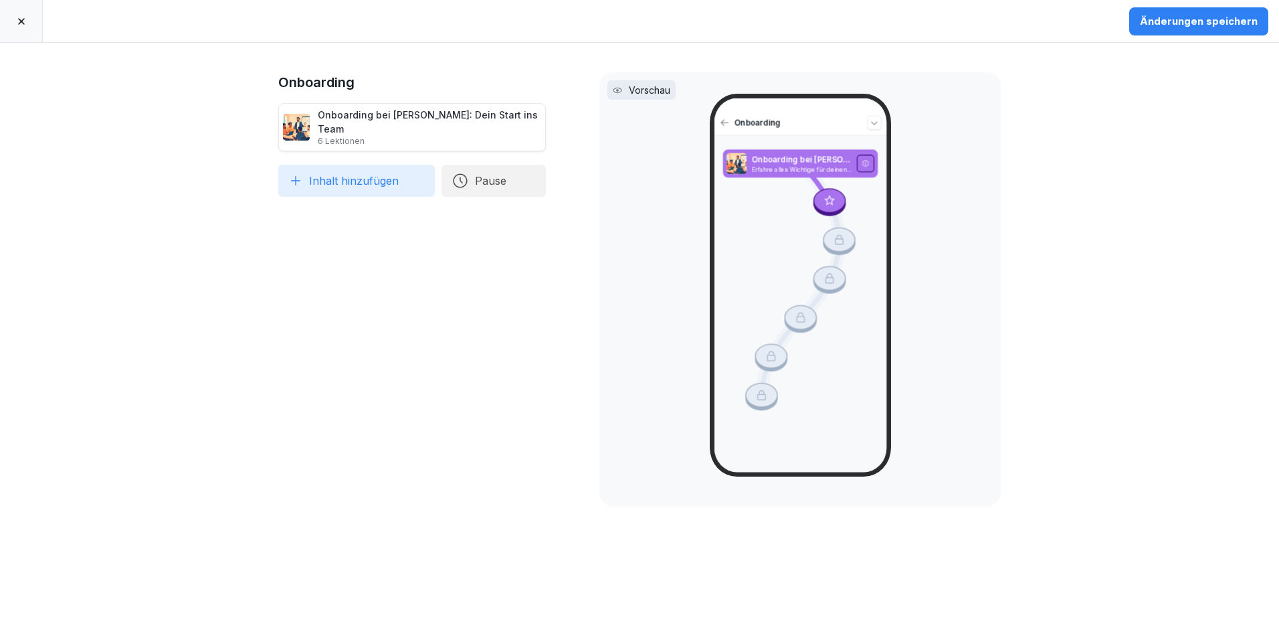
click at [344, 177] on button "Inhalt hinzufügen" at bounding box center [356, 181] width 157 height 32
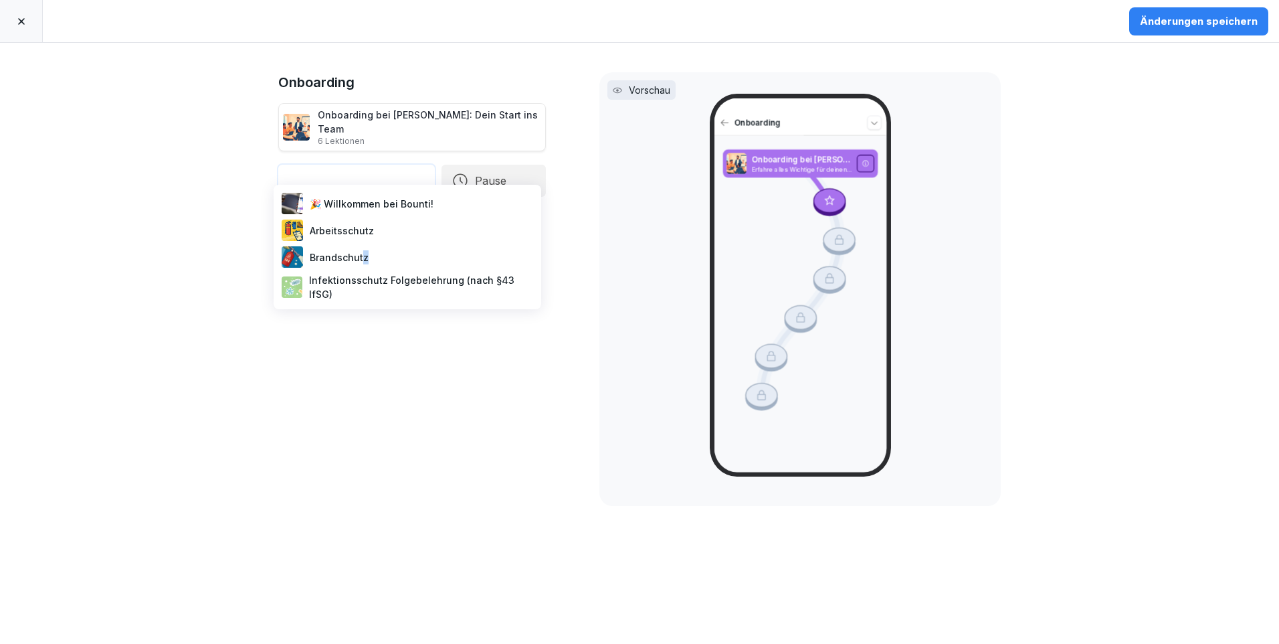
click at [365, 260] on div "Brandschutz" at bounding box center [407, 257] width 257 height 27
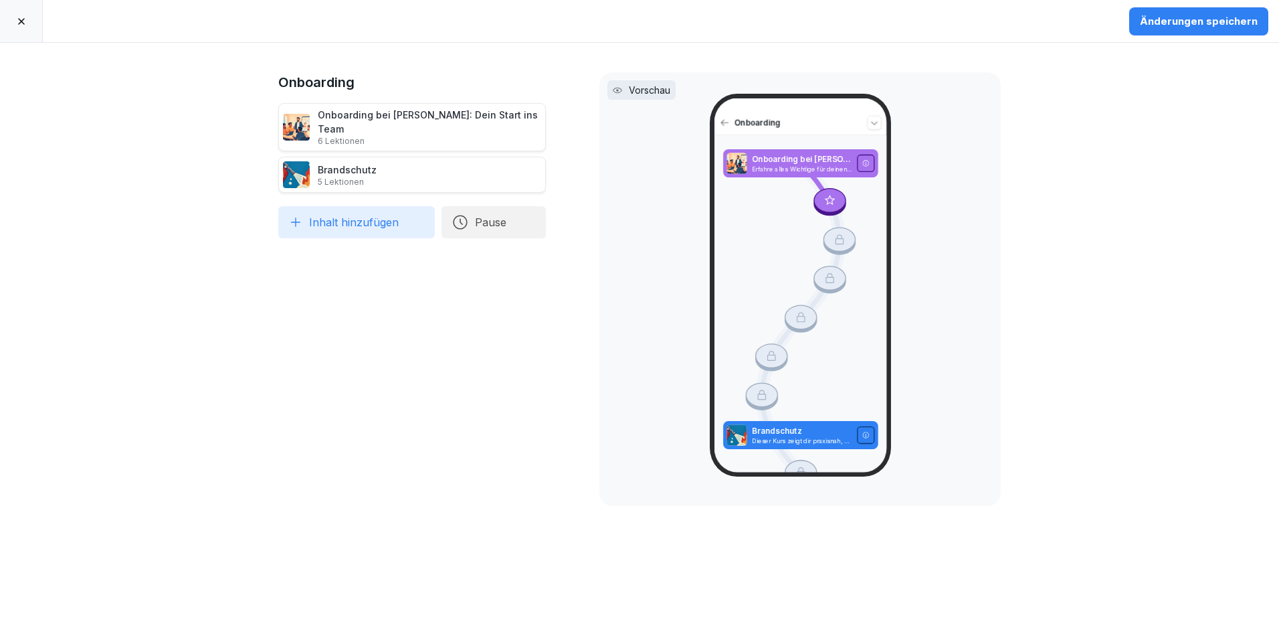
click at [27, 32] on div at bounding box center [21, 21] width 43 height 42
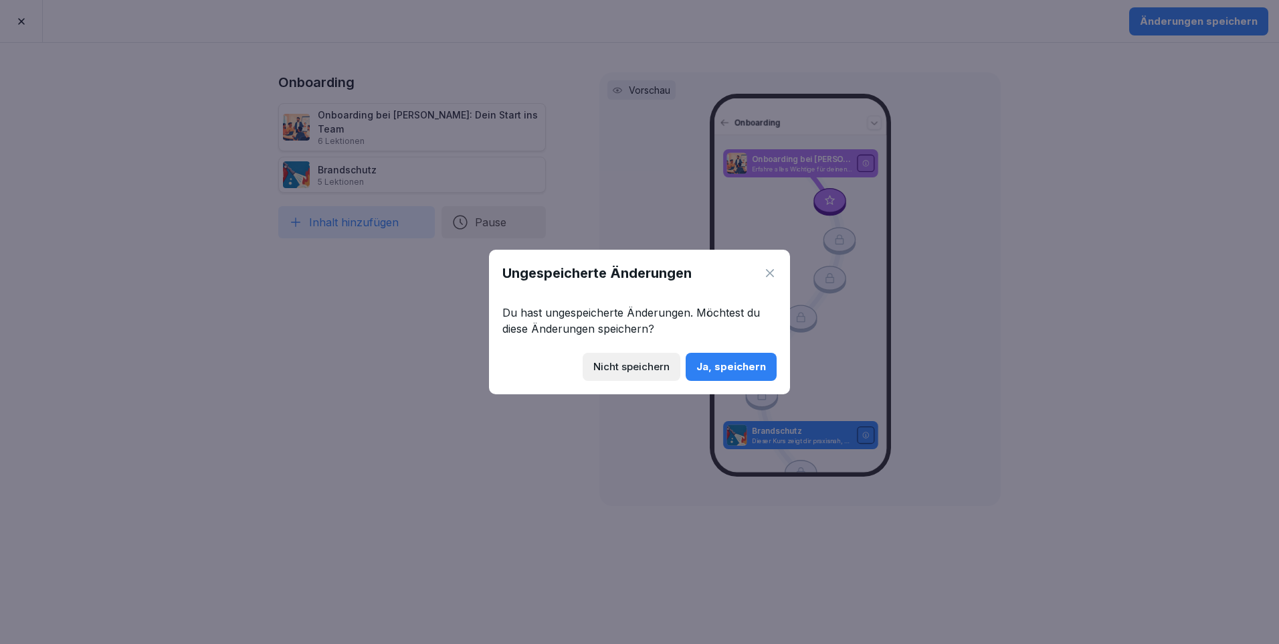
click at [662, 368] on div "Nicht speichern" at bounding box center [632, 366] width 76 height 15
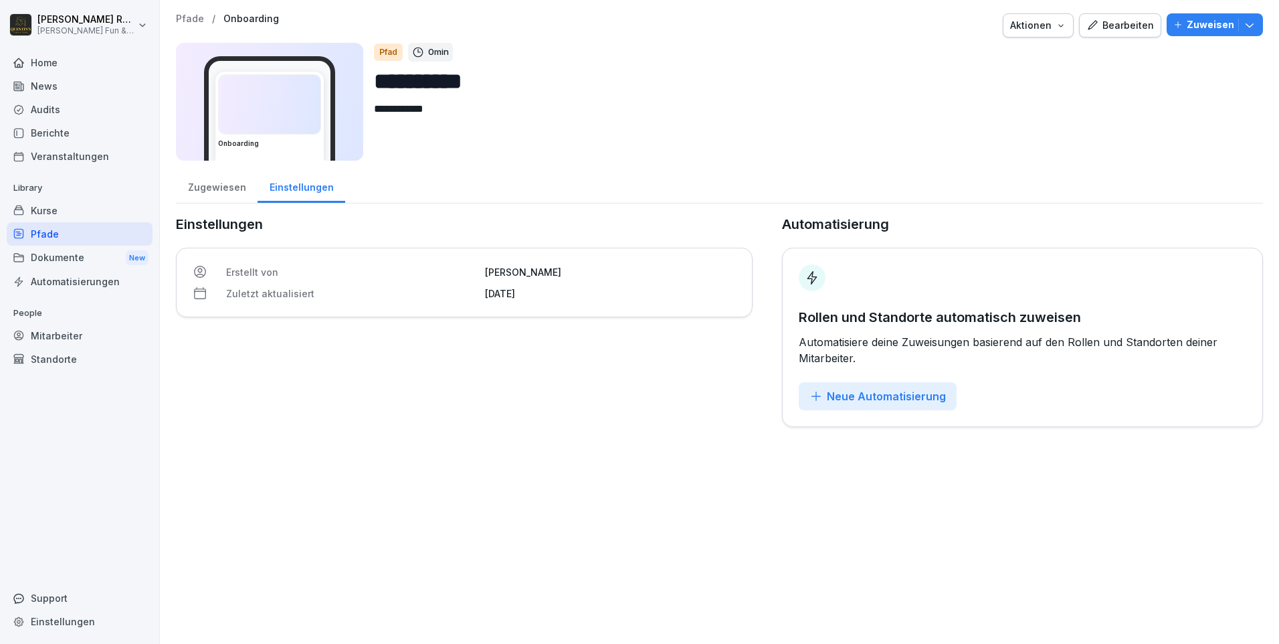
click at [95, 211] on div "Kurse" at bounding box center [80, 210] width 146 height 23
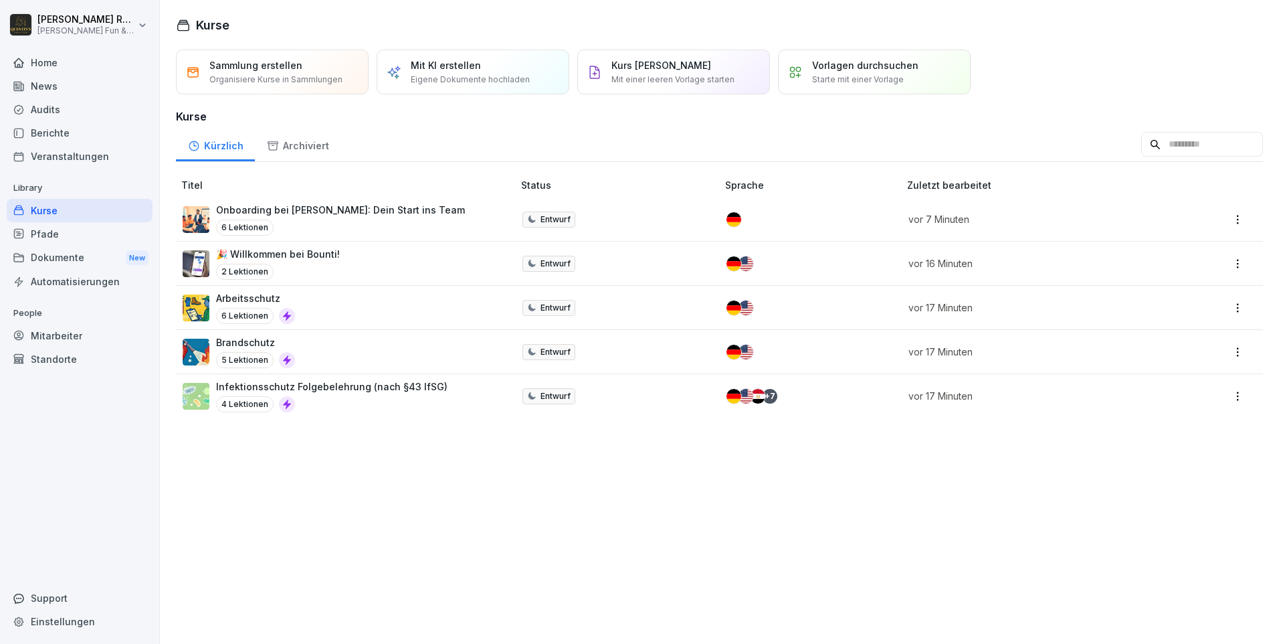
click at [1227, 218] on html "[PERSON_NAME] [PERSON_NAME] Fun & Kitchen Home News Audits Berichte Veranstaltu…" at bounding box center [639, 322] width 1279 height 644
click at [1159, 354] on div "Löschen" at bounding box center [1162, 351] width 143 height 25
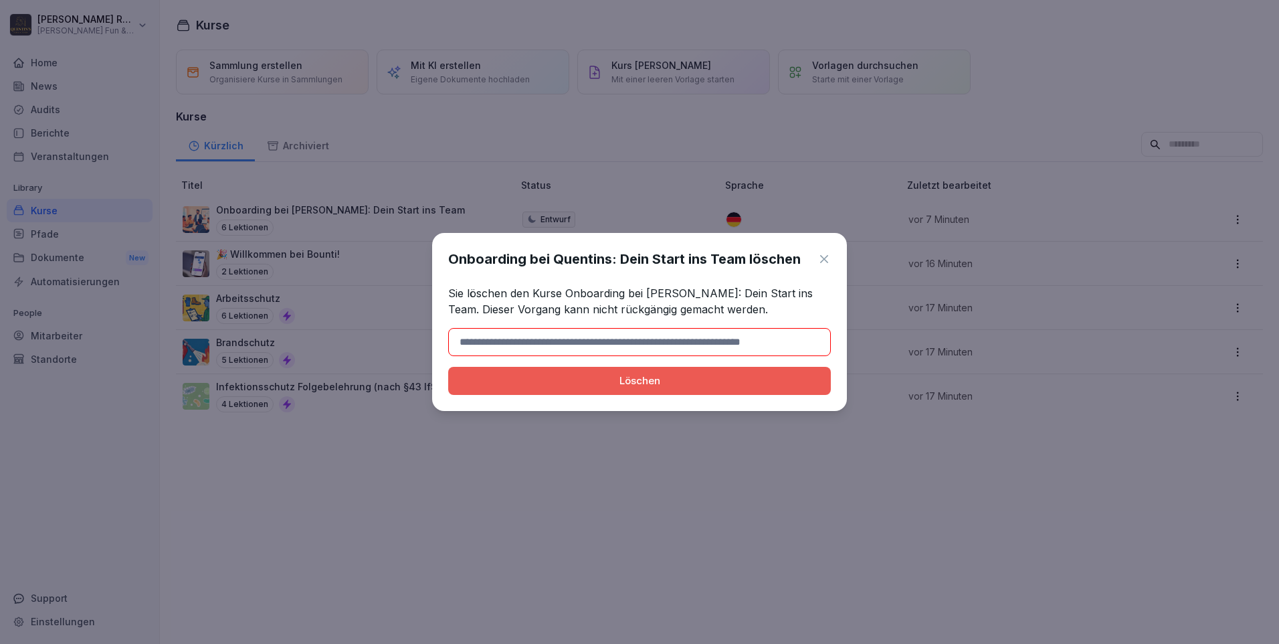
click at [658, 379] on div "Löschen" at bounding box center [639, 380] width 361 height 15
click at [685, 345] on input at bounding box center [639, 342] width 383 height 28
drag, startPoint x: 757, startPoint y: 341, endPoint x: 591, endPoint y: 348, distance: 166.8
click at [591, 348] on input at bounding box center [639, 342] width 383 height 28
click at [612, 369] on button "Löschen" at bounding box center [639, 381] width 383 height 28
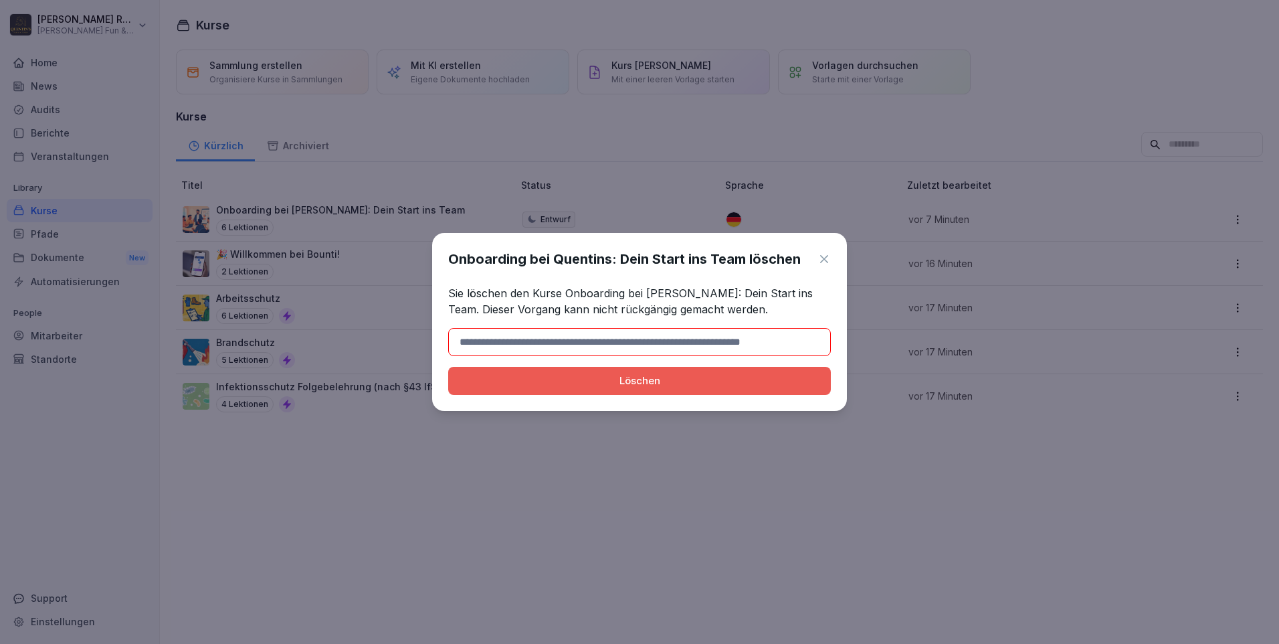
click at [579, 350] on input at bounding box center [639, 342] width 383 height 28
type input "**********"
click at [448, 367] on button "Löschen" at bounding box center [639, 381] width 383 height 28
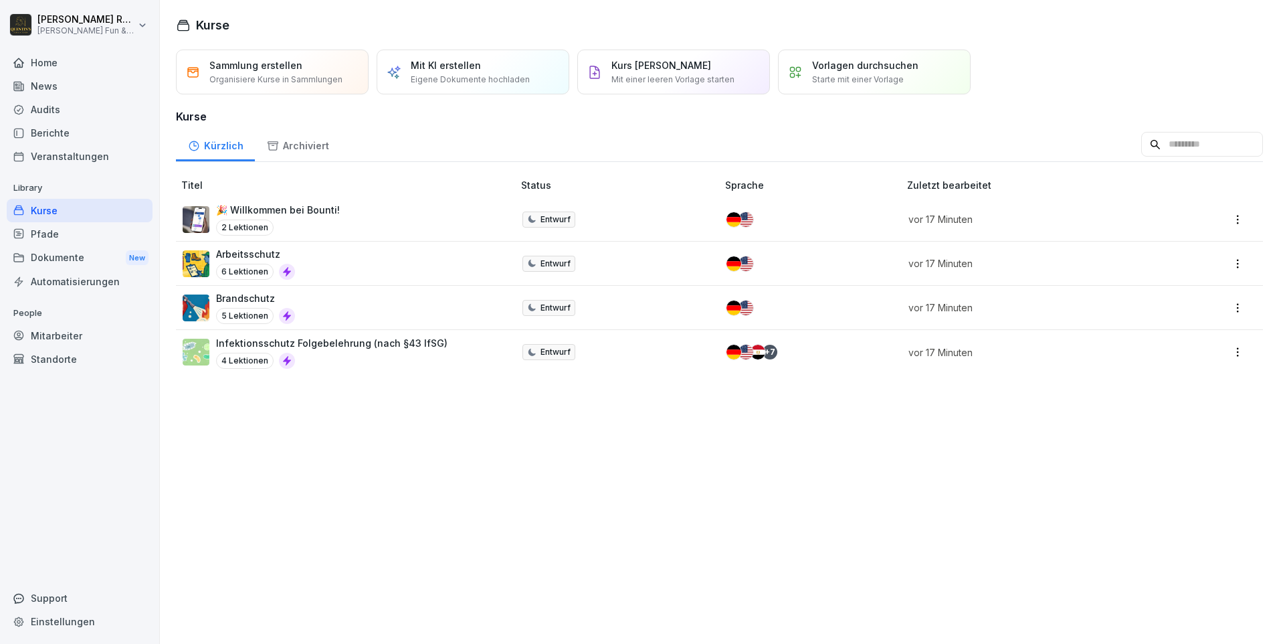
click at [143, 25] on html "[PERSON_NAME] [PERSON_NAME] Fun & Kitchen Home News Audits Berichte Veranstaltu…" at bounding box center [639, 322] width 1279 height 644
click at [63, 340] on div "Mitarbeiter" at bounding box center [80, 335] width 146 height 23
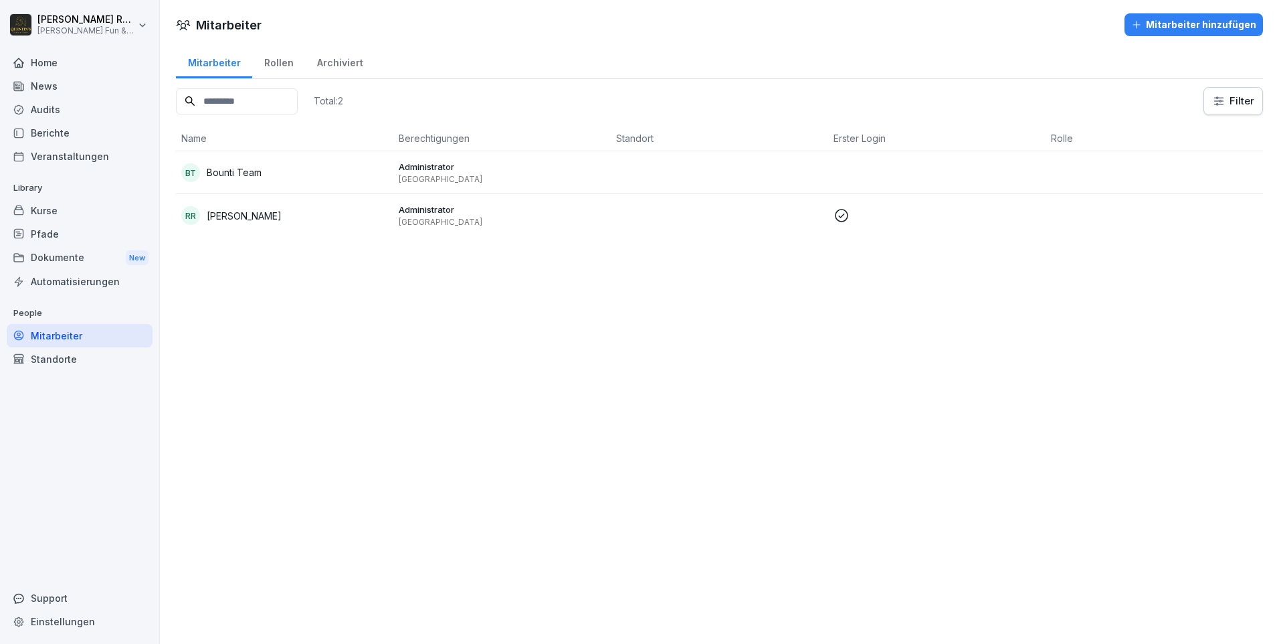
click at [1209, 26] on div "Mitarbeiter hinzufügen" at bounding box center [1194, 24] width 125 height 15
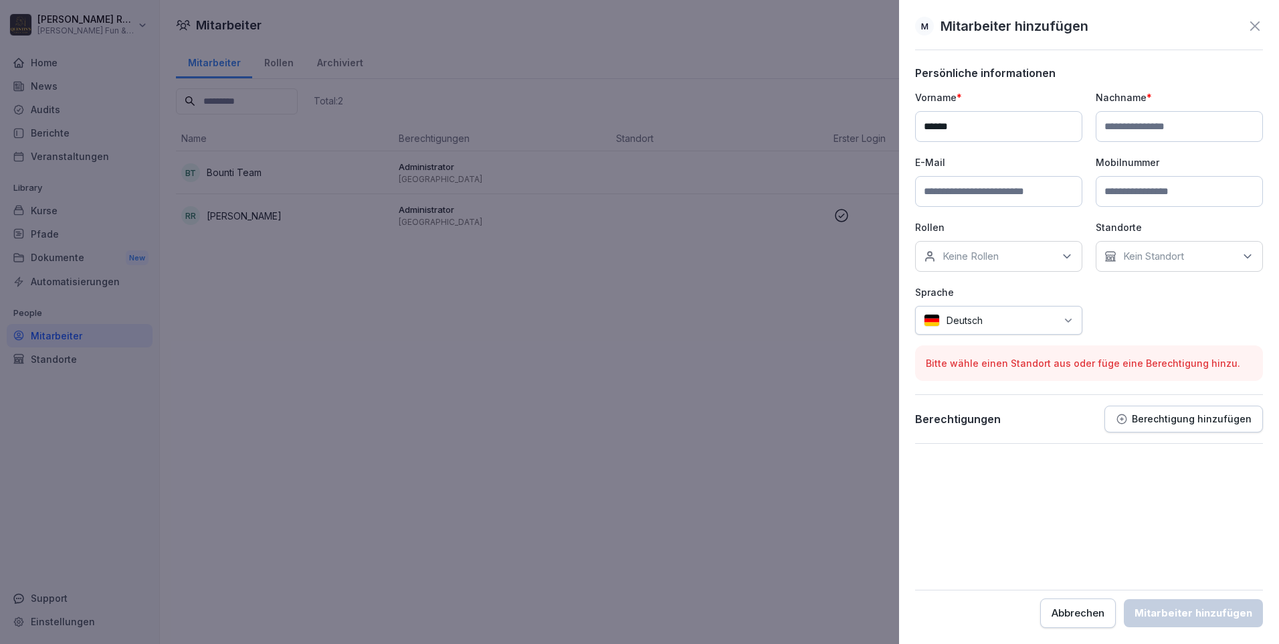
type input "******"
type input "********"
type input "**********"
click at [986, 252] on p "Keine Rollen" at bounding box center [971, 256] width 56 height 13
click at [986, 248] on div "Keine Rollen" at bounding box center [998, 256] width 167 height 31
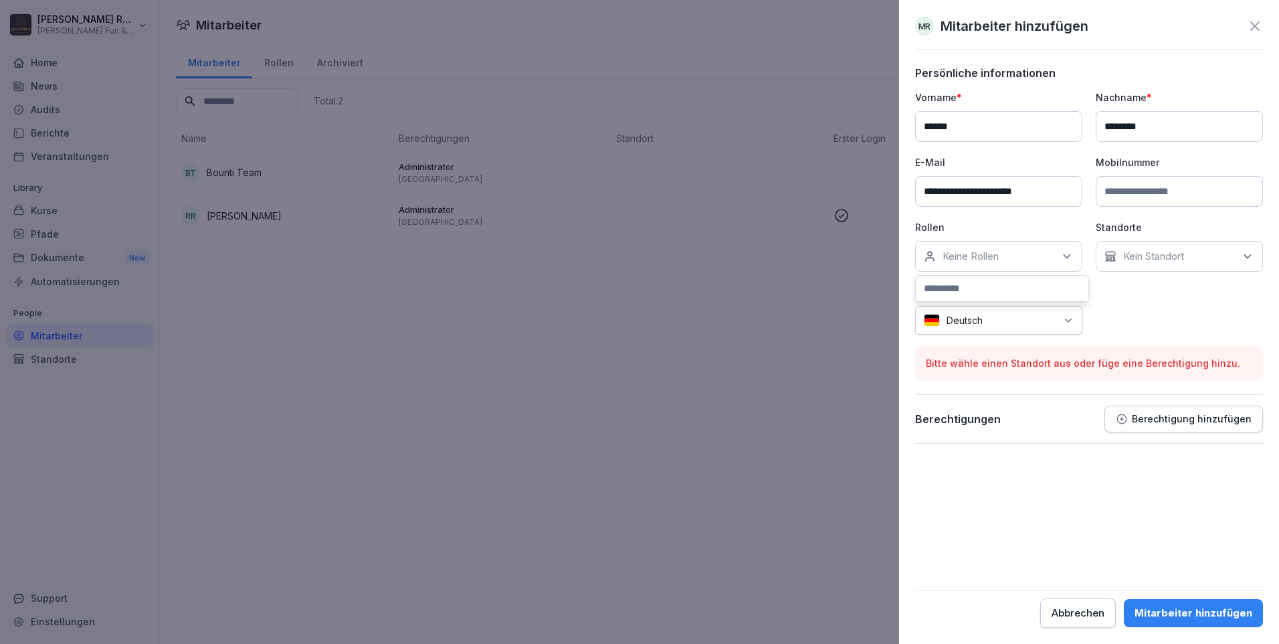
click at [988, 266] on div "Keine Rollen" at bounding box center [998, 256] width 167 height 31
type input "**********"
click at [1152, 300] on div "**********" at bounding box center [1089, 212] width 348 height 244
click at [1171, 419] on p "Berechtigung hinzufügen" at bounding box center [1192, 419] width 120 height 11
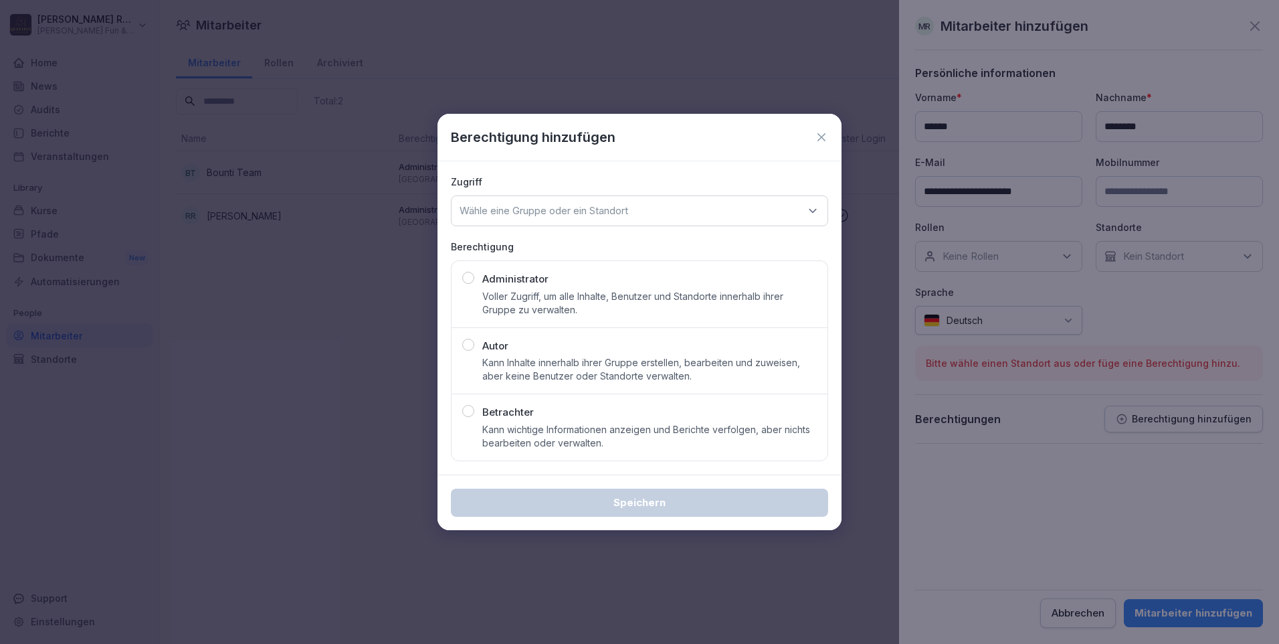
click at [521, 294] on p "Voller Zugriff, um alle Inhalte, Benutzer und Standorte innerhalb ihrer Gruppe …" at bounding box center [649, 303] width 335 height 27
click at [660, 210] on div "Wähle eine Gruppe oder ein Standort" at bounding box center [639, 210] width 377 height 31
click at [631, 164] on div "Zugriff Wähle eine Gruppe oder ein Standort Gruppen Kinopolis Berechtigung Admi…" at bounding box center [640, 317] width 404 height 313
click at [827, 140] on icon at bounding box center [821, 136] width 13 height 13
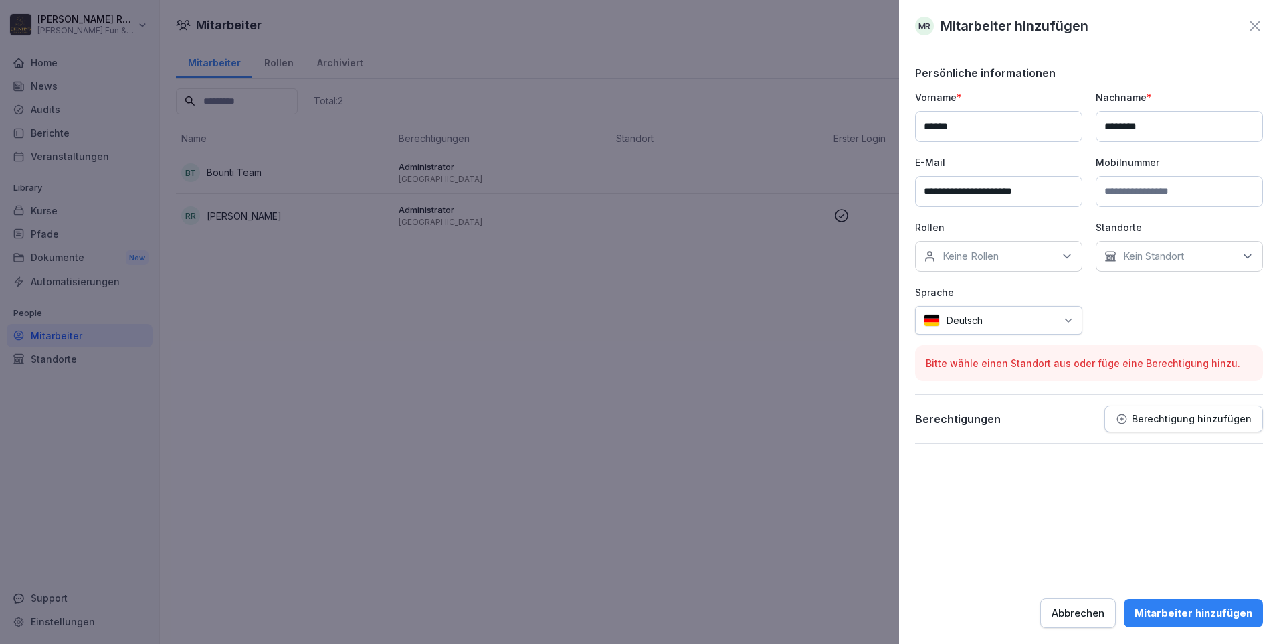
click at [1249, 29] on icon at bounding box center [1255, 26] width 16 height 16
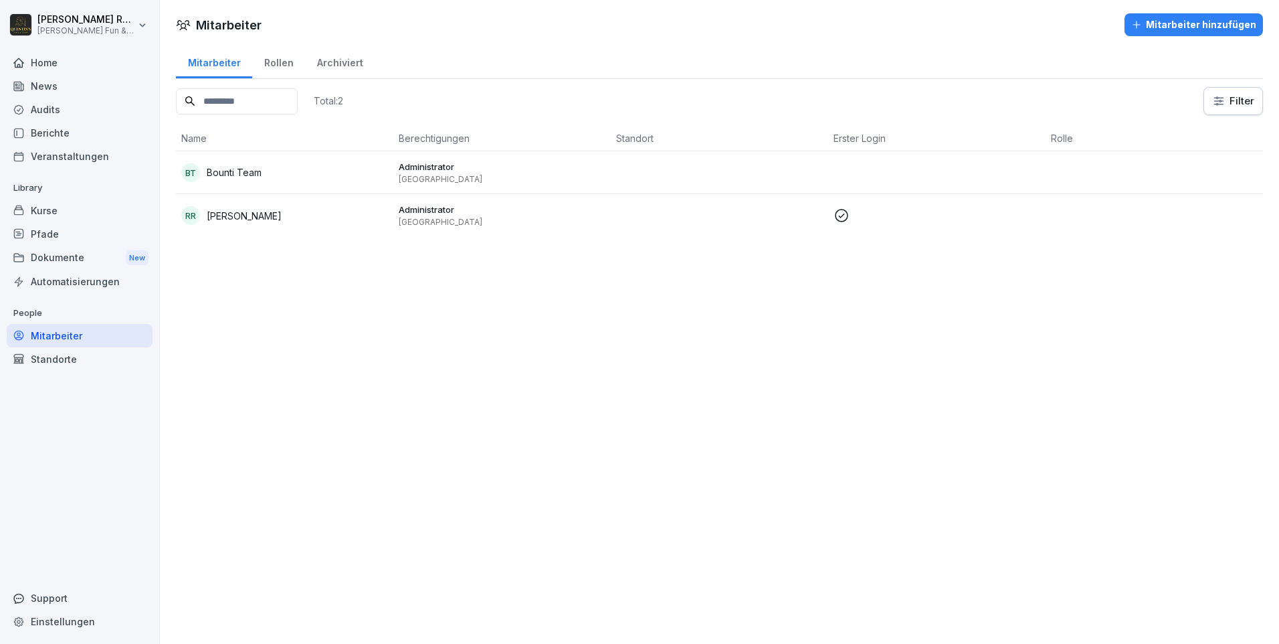
click at [144, 19] on html "[PERSON_NAME] [PERSON_NAME] Fun & Kitchen Home News Audits Berichte Veranstaltu…" at bounding box center [639, 322] width 1279 height 644
click at [82, 58] on div "Einstellungen" at bounding box center [85, 60] width 132 height 25
select select "**"
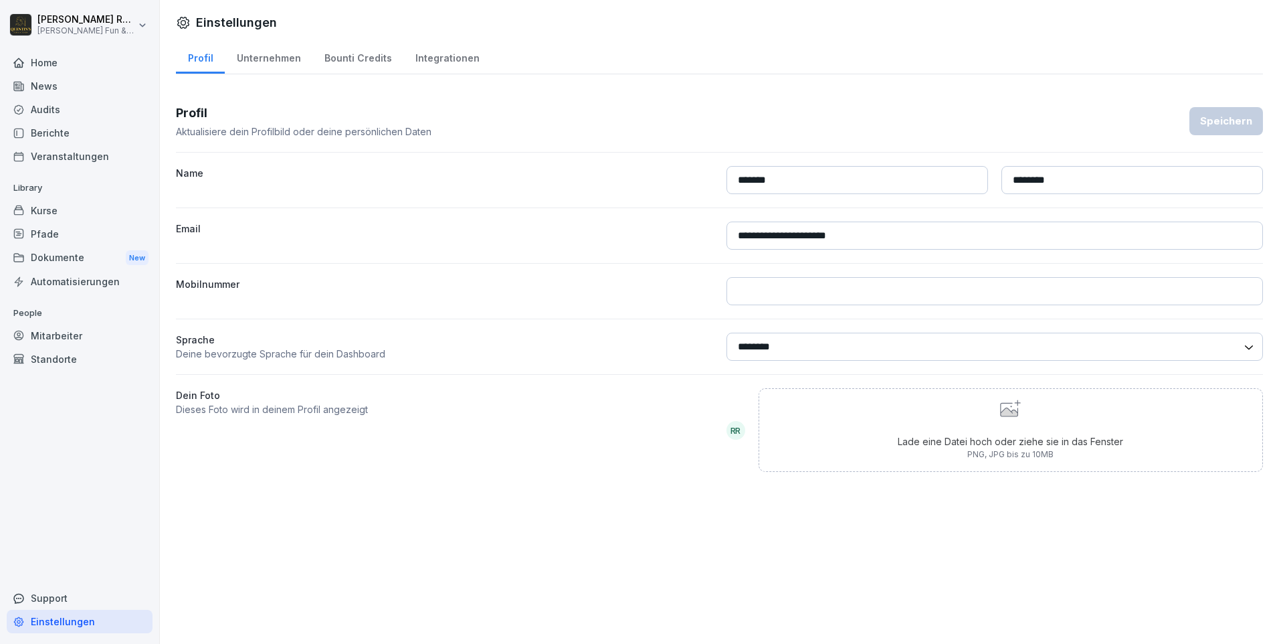
click at [290, 61] on div "Unternehmen" at bounding box center [269, 56] width 88 height 34
select select "**"
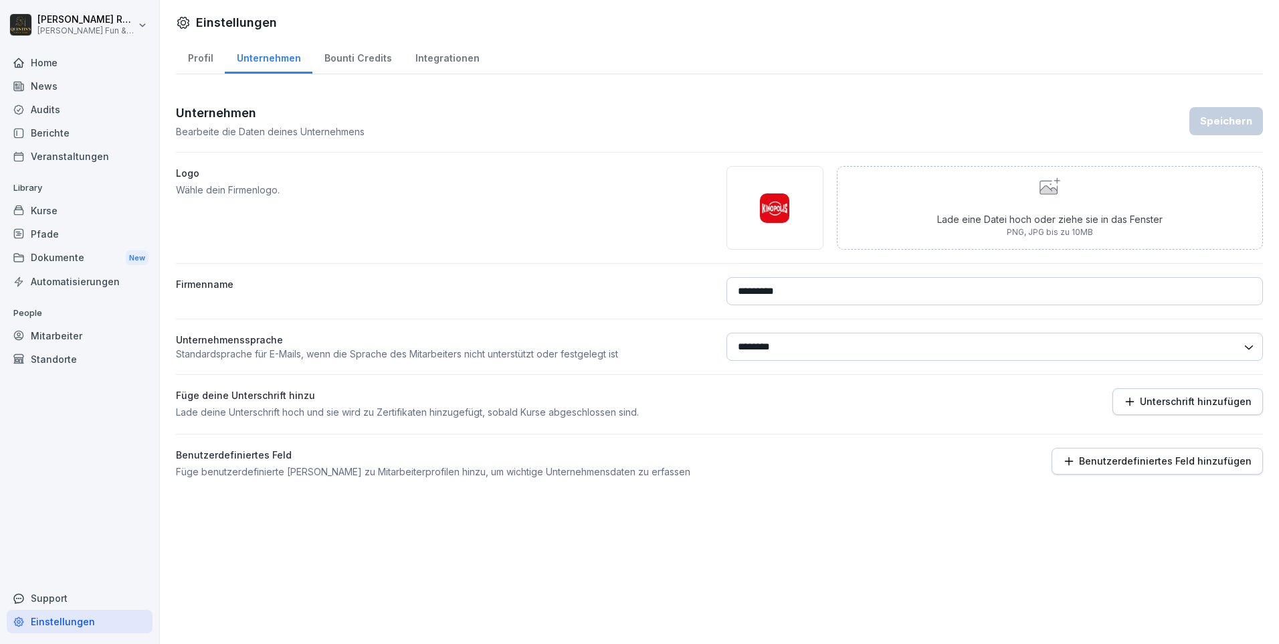
click at [201, 64] on div "Profil" at bounding box center [200, 56] width 49 height 34
select select "**"
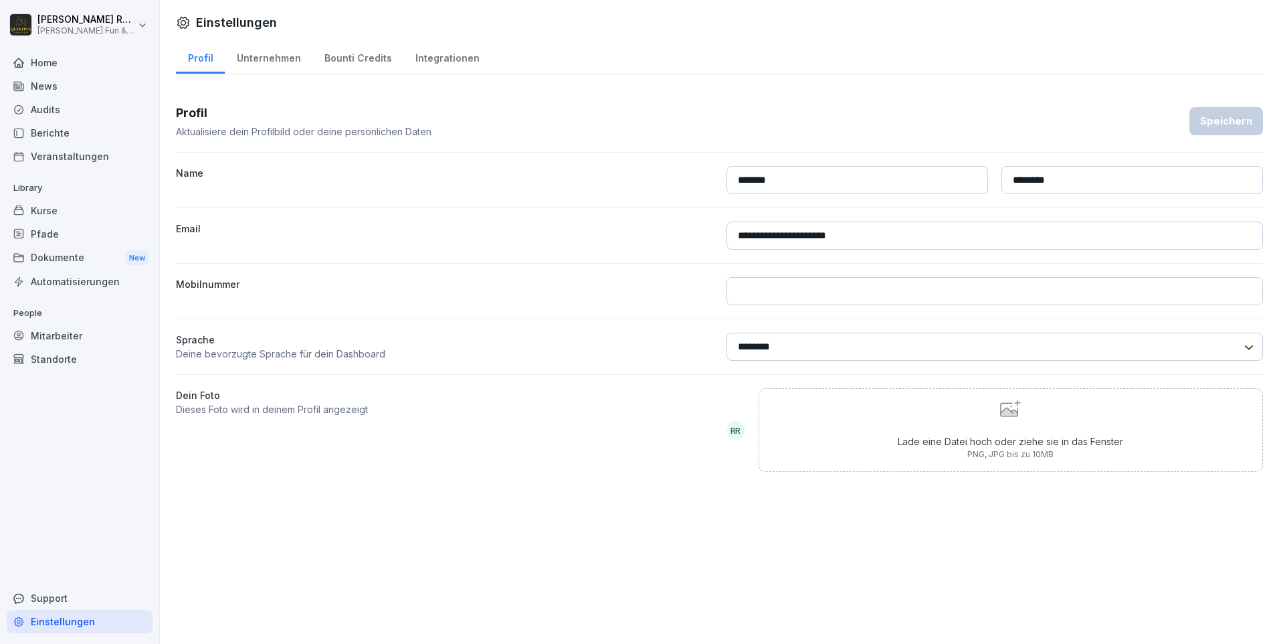
click at [278, 58] on div "Unternehmen" at bounding box center [269, 56] width 88 height 34
select select "**"
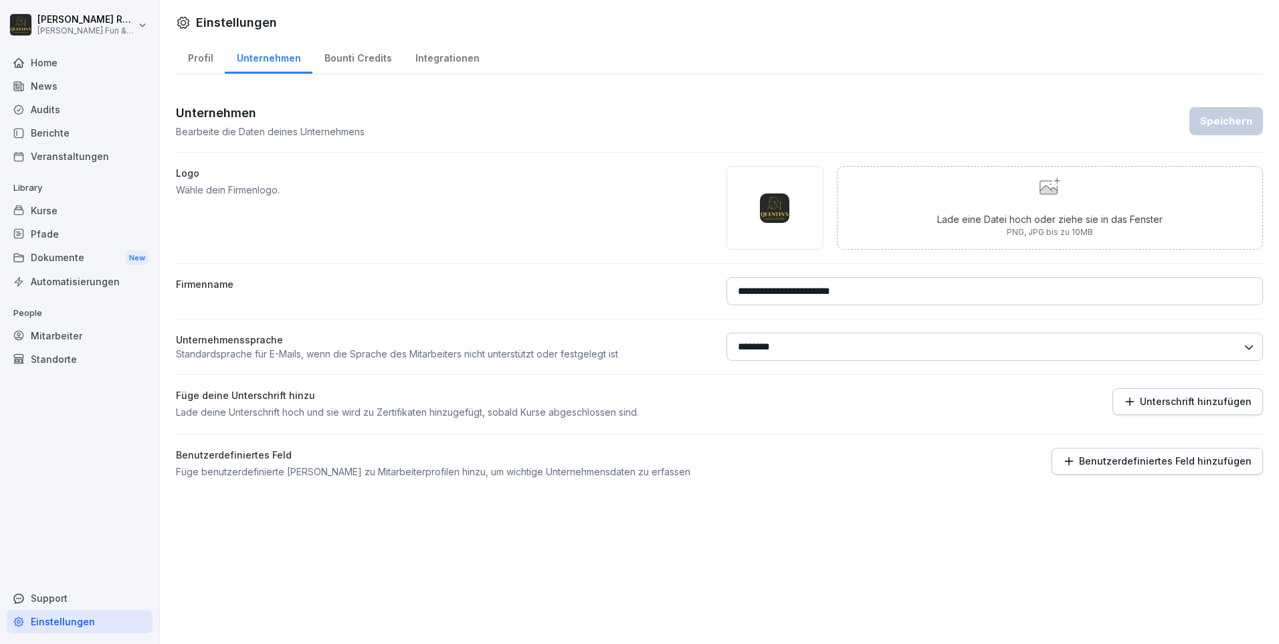
click at [350, 52] on div "Bounti Credits" at bounding box center [358, 56] width 91 height 34
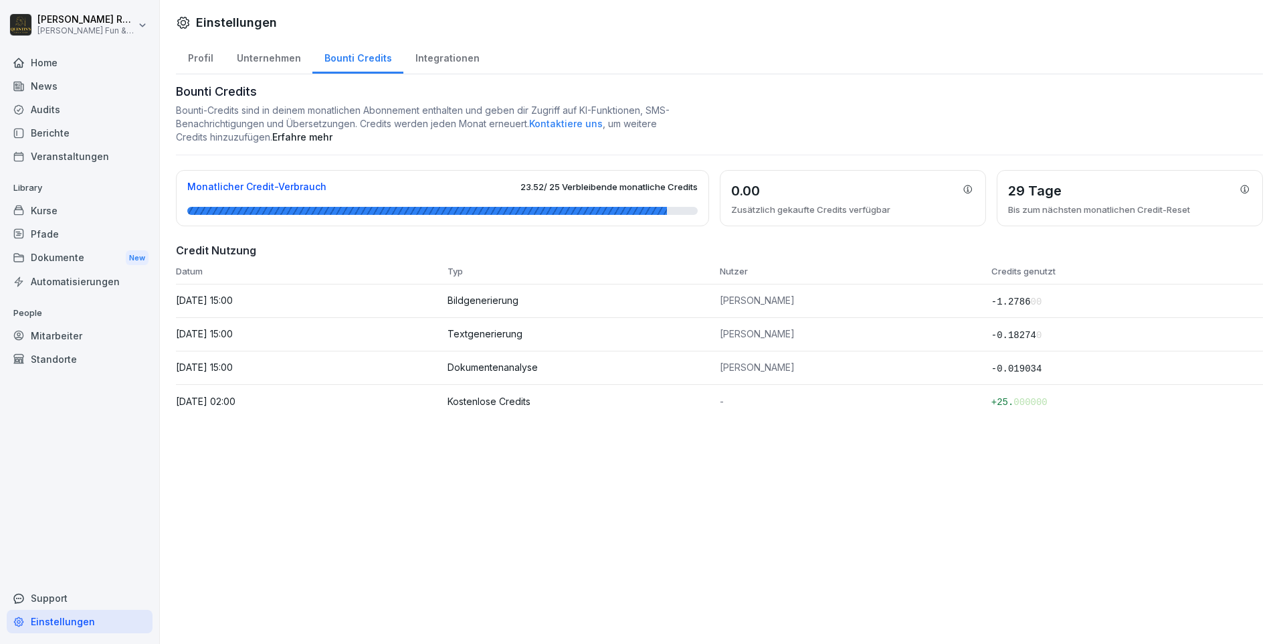
click at [333, 141] on link "Erfahre mehr" at bounding box center [302, 136] width 60 height 11
drag, startPoint x: 536, startPoint y: 191, endPoint x: 510, endPoint y: 190, distance: 26.1
click at [510, 190] on div "Monatlicher Credit-Verbrauch 23.52 / 25 Verbleibende monatliche Credits" at bounding box center [442, 186] width 511 height 11
click at [840, 517] on div "Einstellungen Profil Unternehmen Bounti Credits Integrationen Bounti Credits Bo…" at bounding box center [720, 322] width 1120 height 644
